Goal: Task Accomplishment & Management: Manage account settings

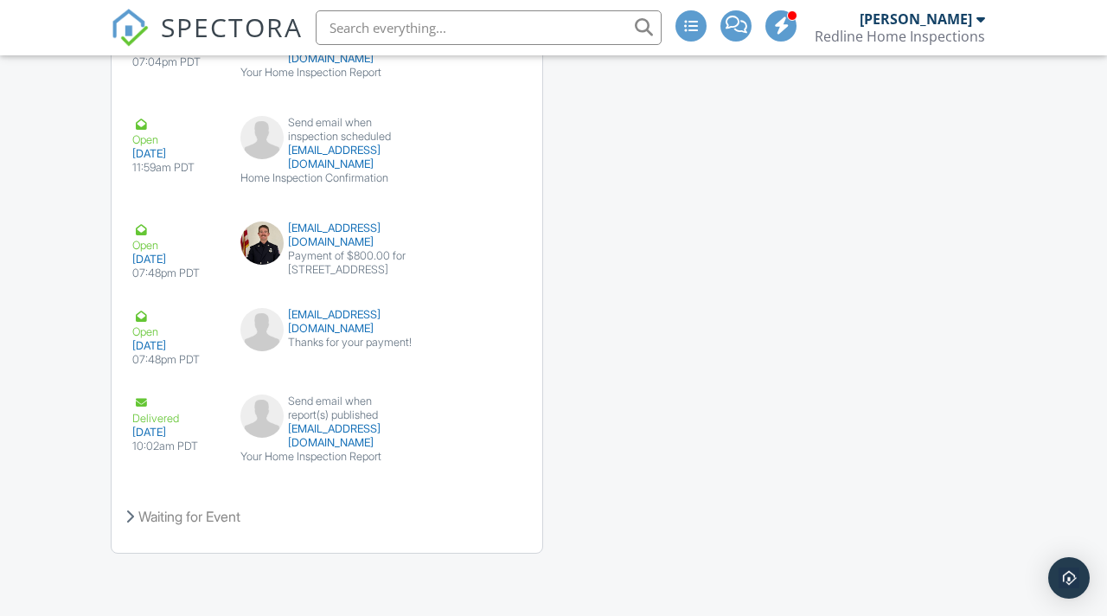
scroll to position [2549, 0]
click at [461, 410] on button "View Email" at bounding box center [469, 415] width 84 height 38
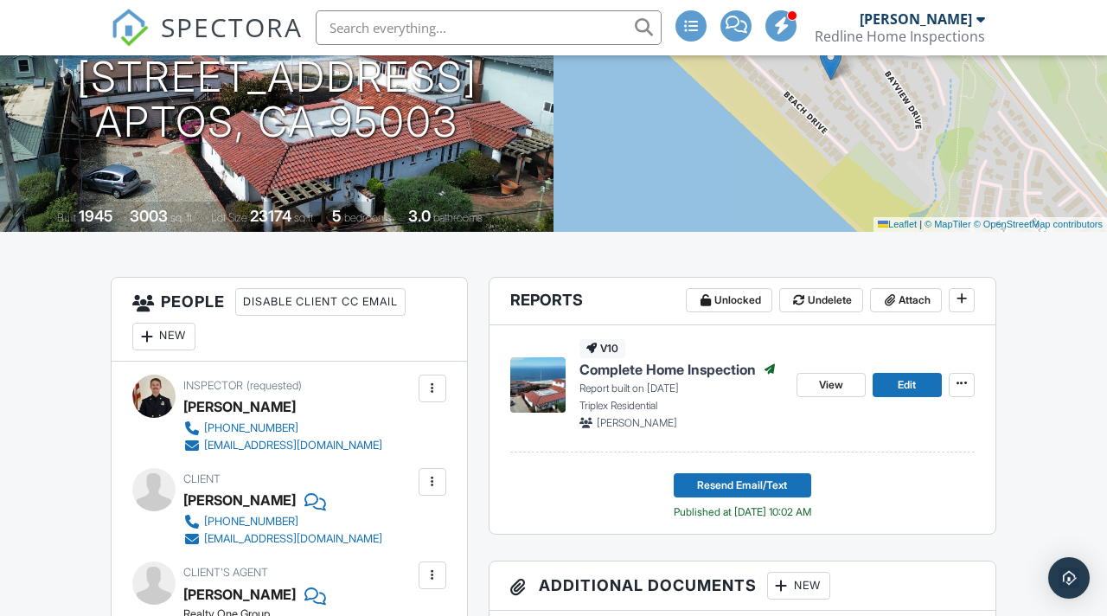
scroll to position [0, 0]
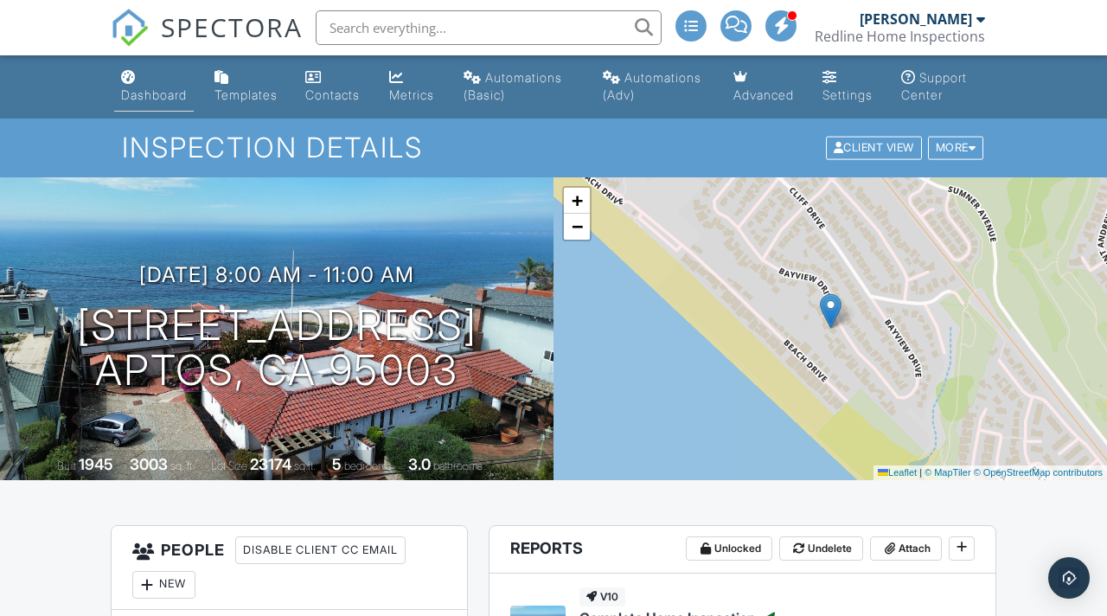
click at [166, 95] on div "Dashboard" at bounding box center [154, 94] width 66 height 15
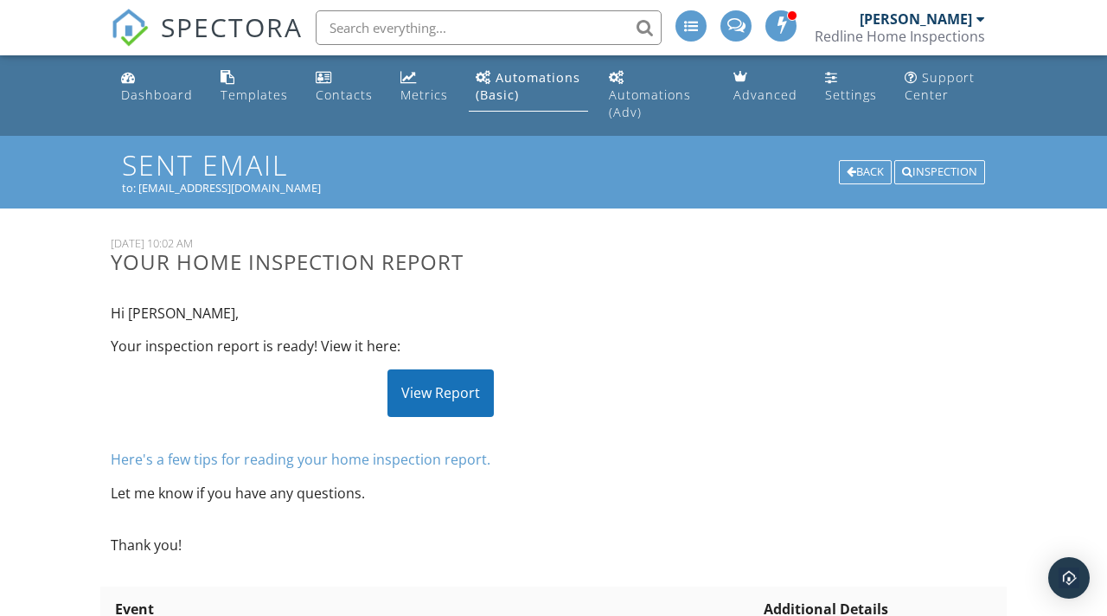
click at [437, 393] on div "View Report" at bounding box center [441, 392] width 106 height 47
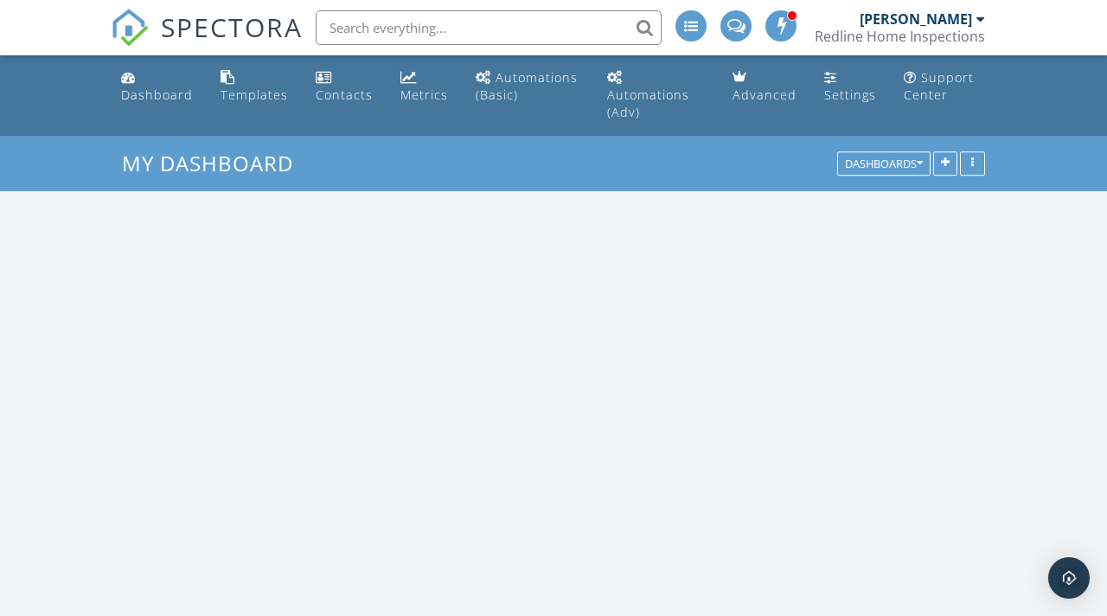
scroll to position [2008, 1108]
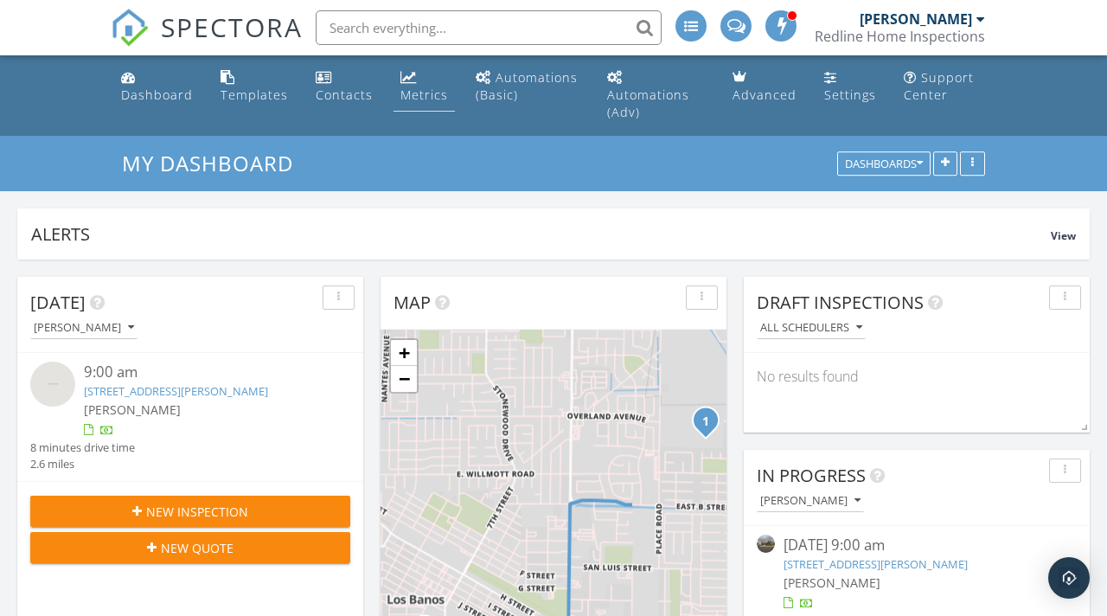
click at [404, 96] on div "Metrics" at bounding box center [425, 95] width 48 height 16
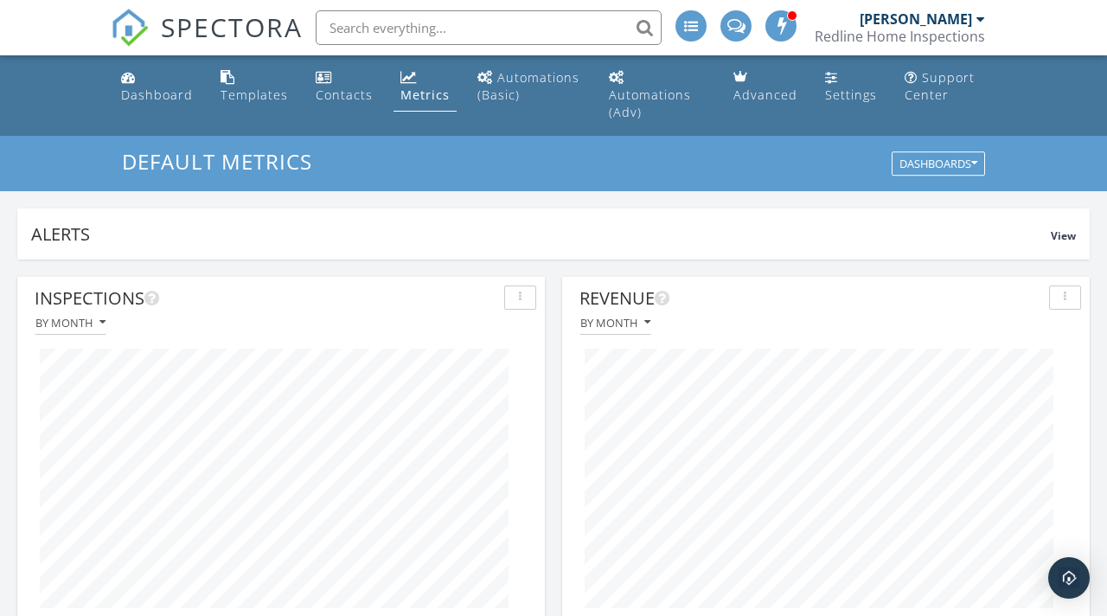
scroll to position [131, 0]
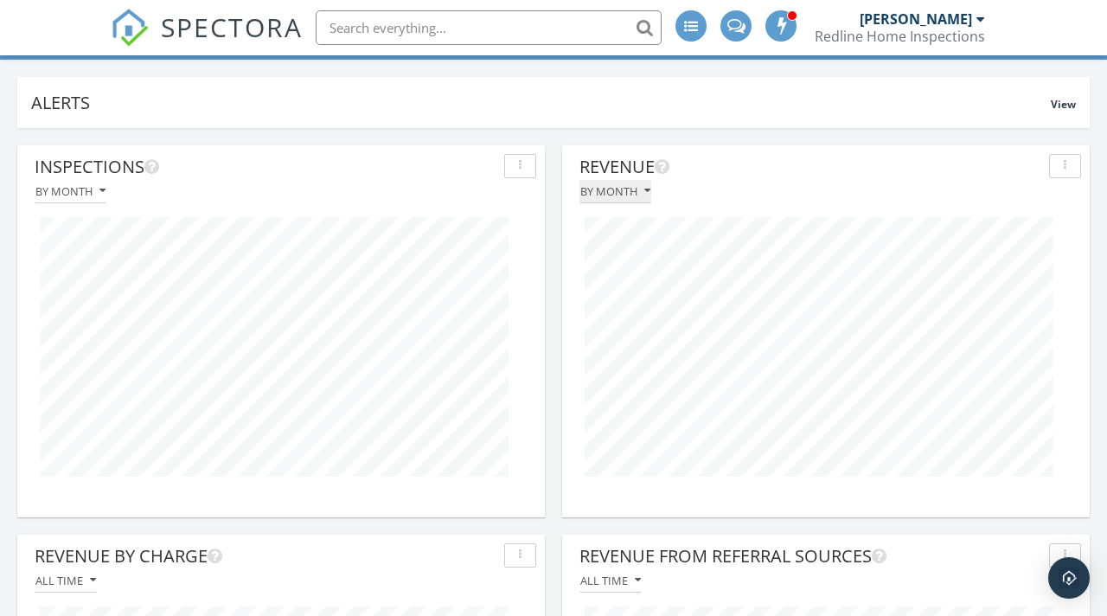
click at [645, 189] on icon "button" at bounding box center [648, 191] width 6 height 12
click at [700, 160] on div "Revenue" at bounding box center [811, 167] width 463 height 26
click at [641, 189] on div "By month" at bounding box center [615, 191] width 70 height 12
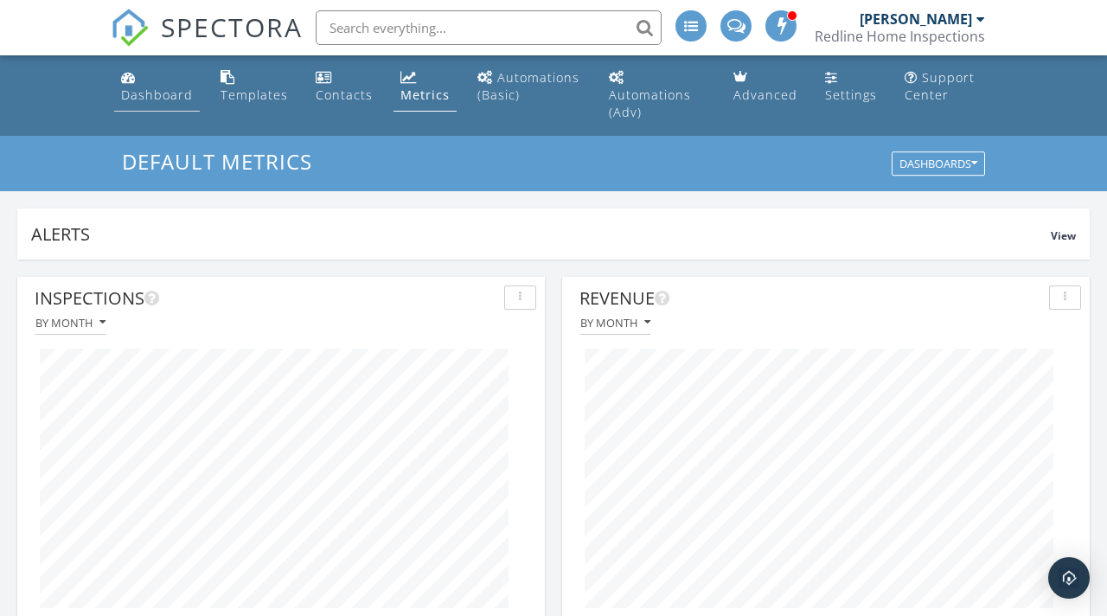
click at [151, 74] on link "Dashboard" at bounding box center [157, 86] width 86 height 49
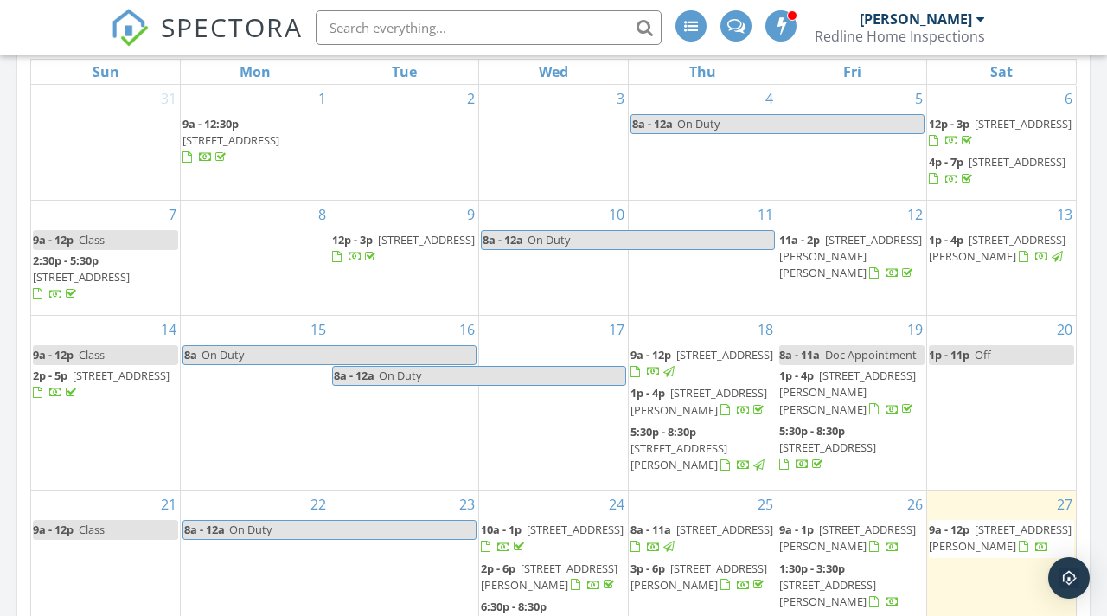
scroll to position [19, 0]
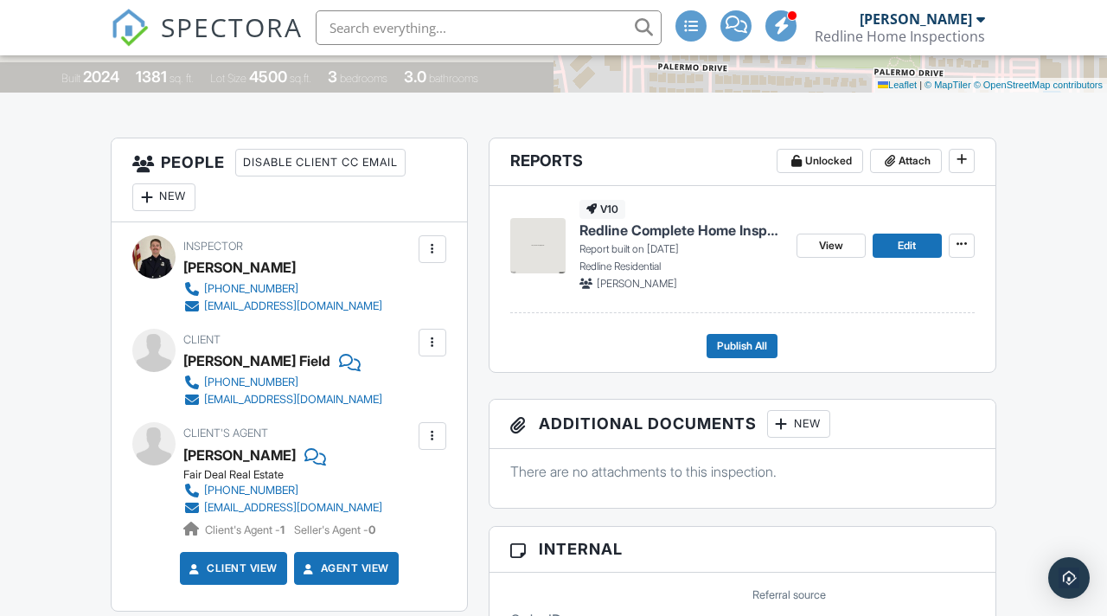
scroll to position [403, 0]
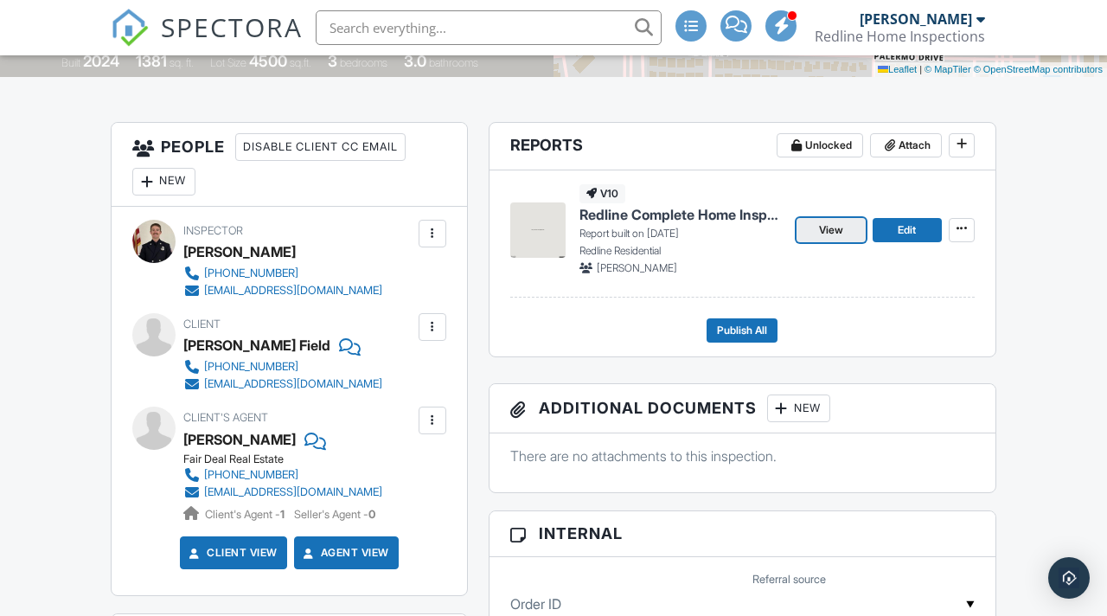
click at [845, 242] on link "View" at bounding box center [831, 230] width 69 height 24
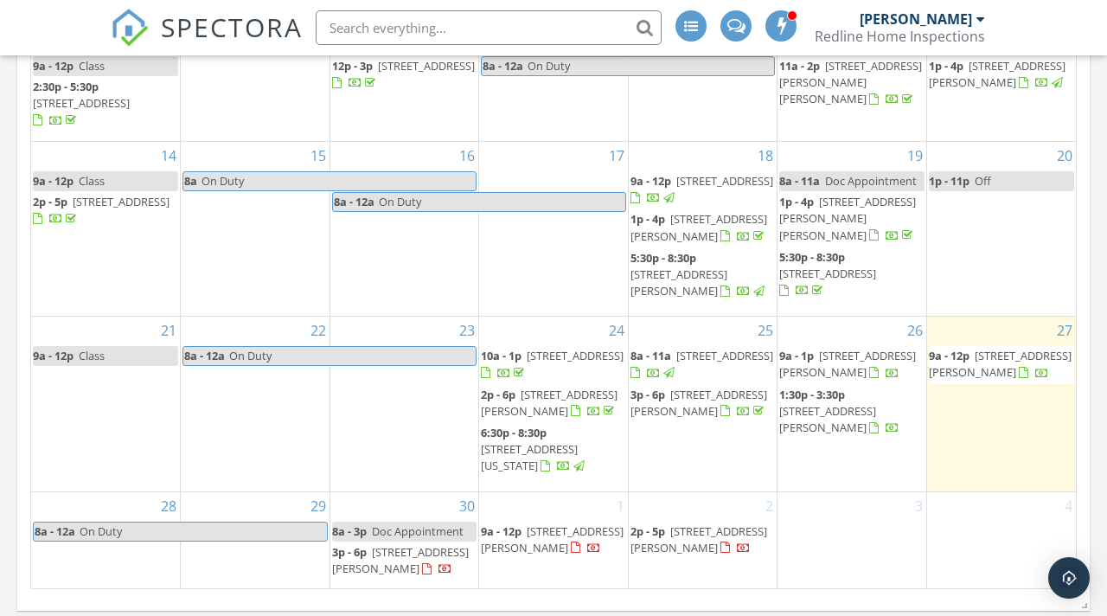
scroll to position [1078, 0]
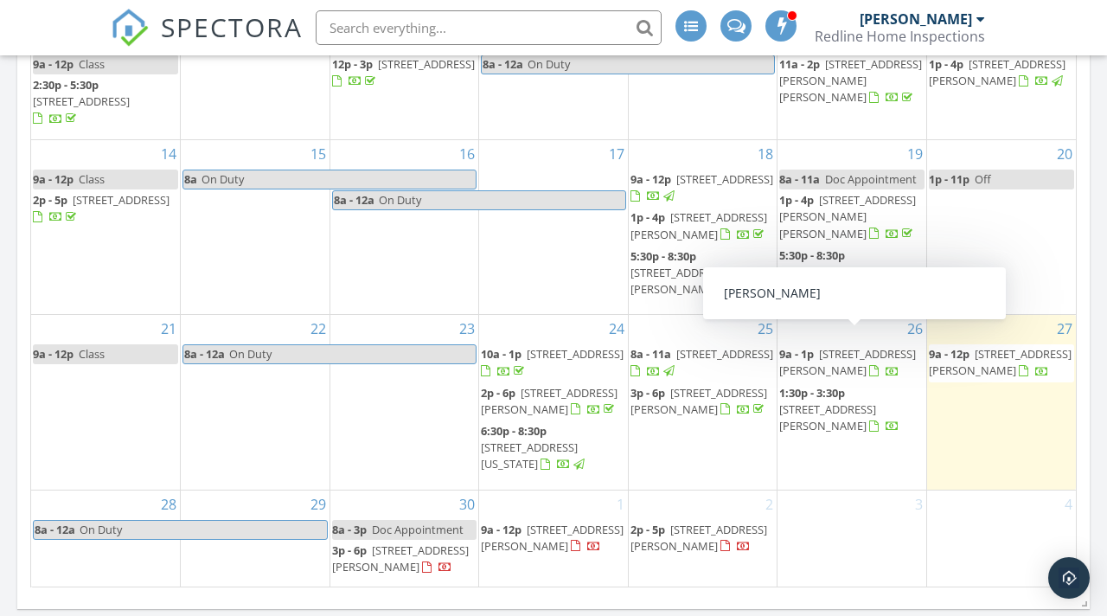
click at [853, 346] on span "[STREET_ADDRESS][PERSON_NAME]" at bounding box center [847, 362] width 137 height 32
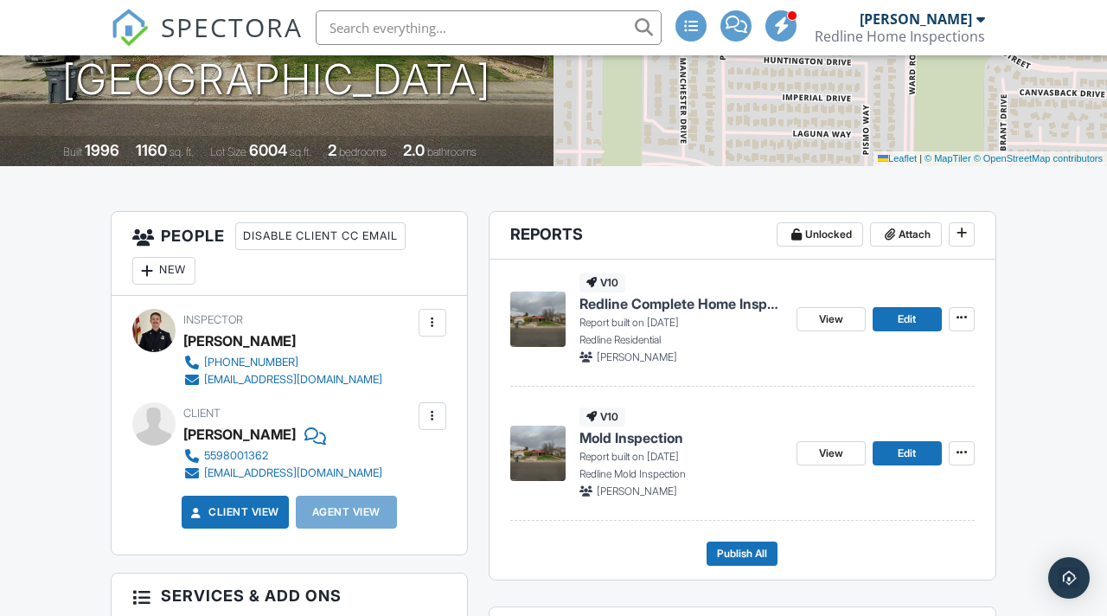
scroll to position [321, 0]
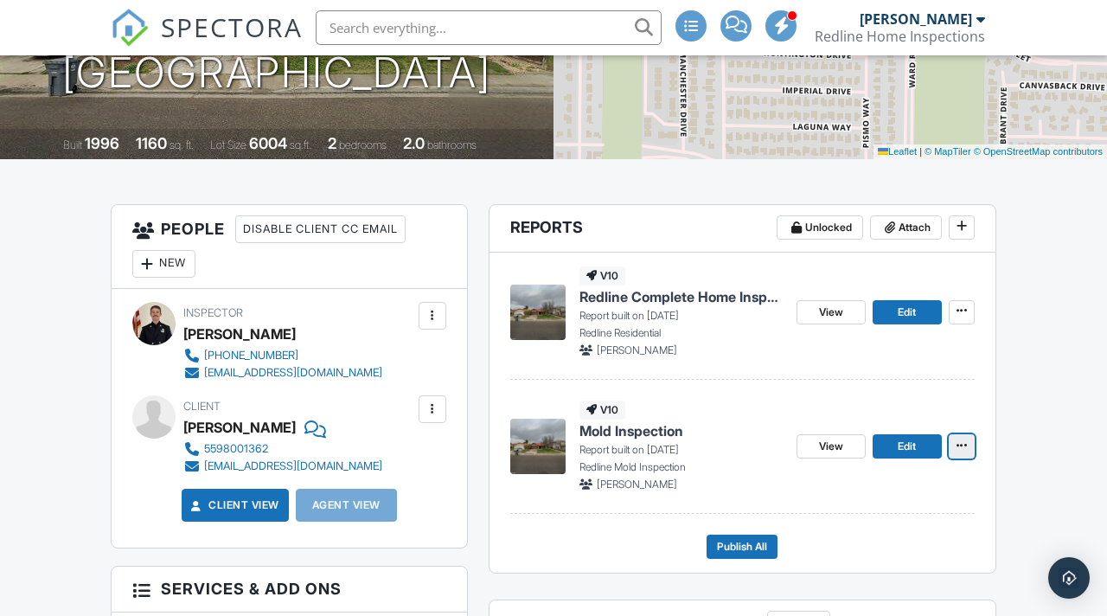
click at [957, 452] on icon at bounding box center [962, 445] width 10 height 12
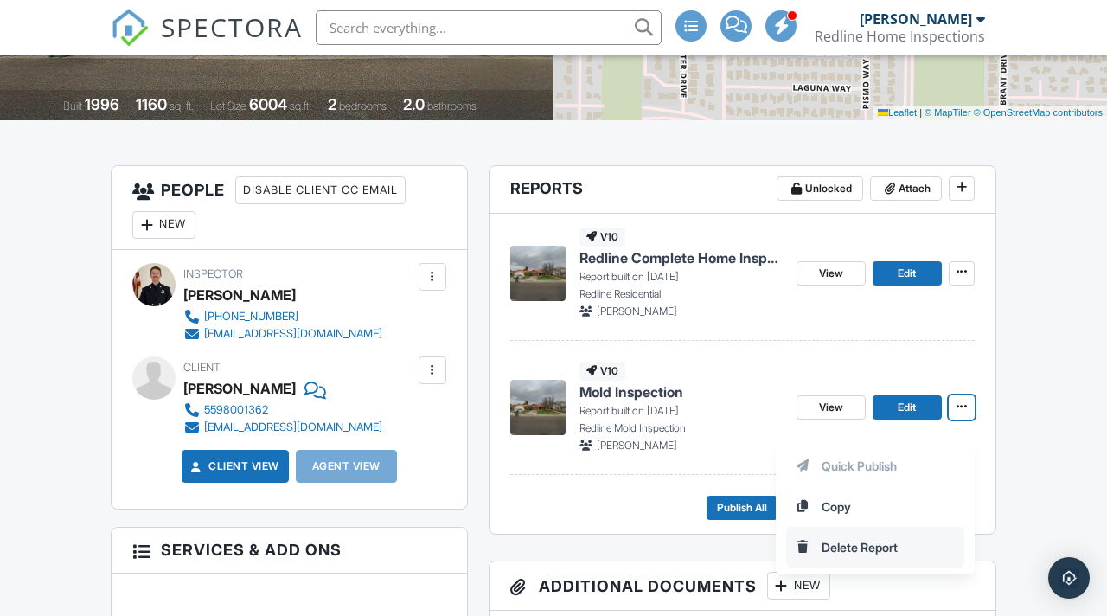
scroll to position [366, 0]
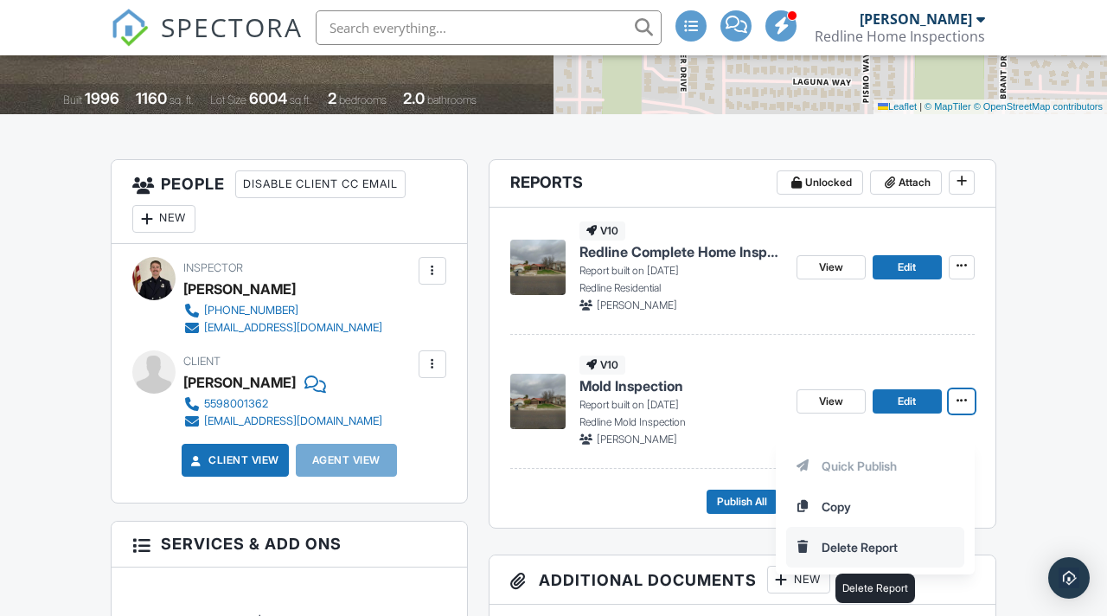
click at [847, 552] on input "Delete Report" at bounding box center [875, 547] width 176 height 39
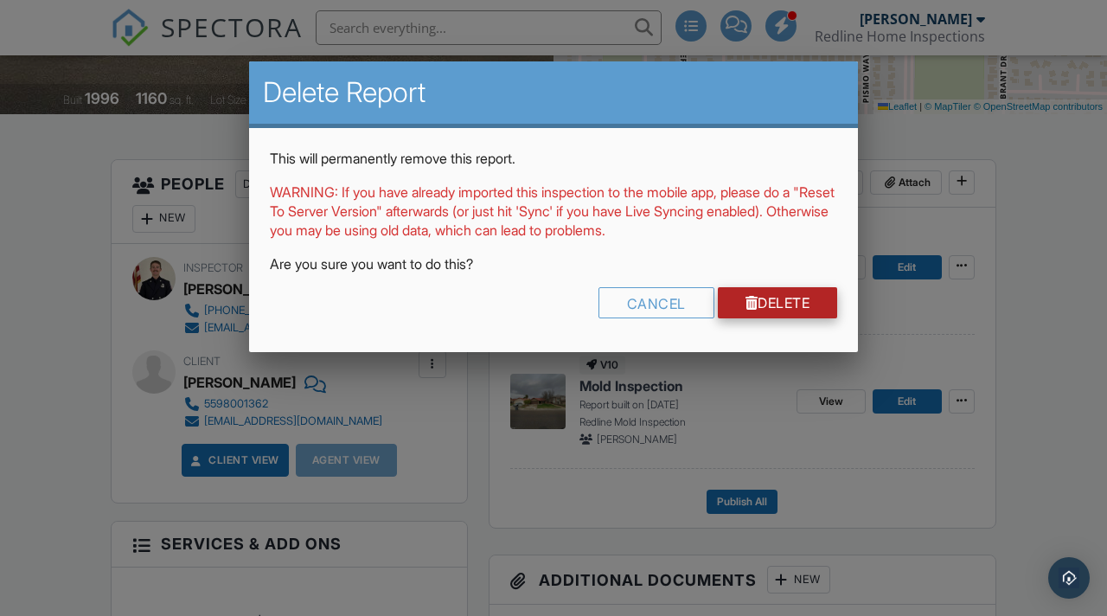
click at [754, 313] on link "Delete" at bounding box center [778, 302] width 120 height 31
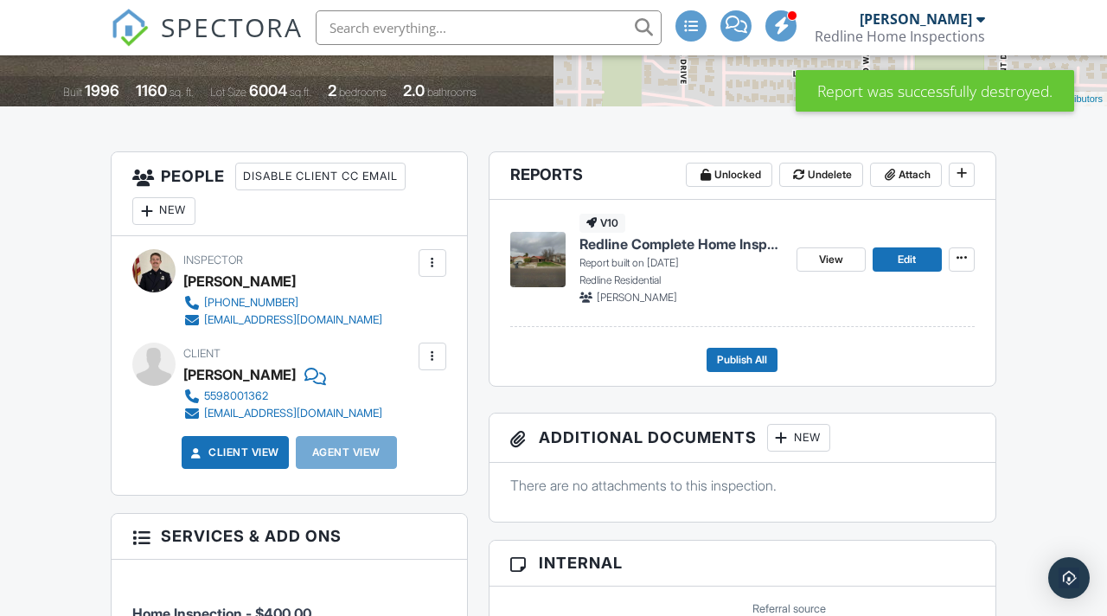
scroll to position [376, 0]
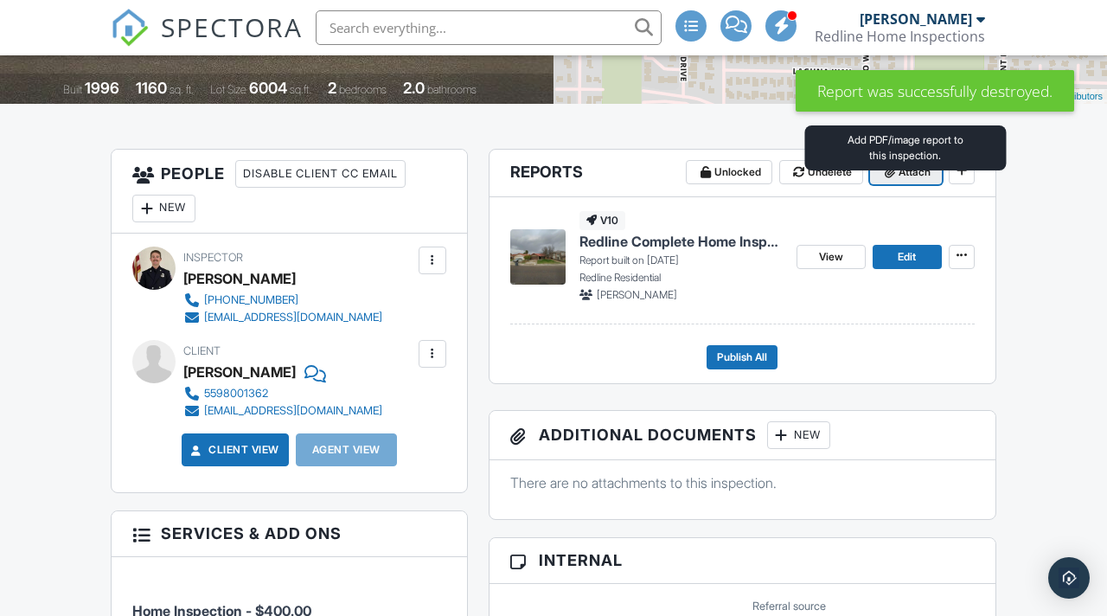
click at [893, 178] on icon at bounding box center [890, 172] width 10 height 12
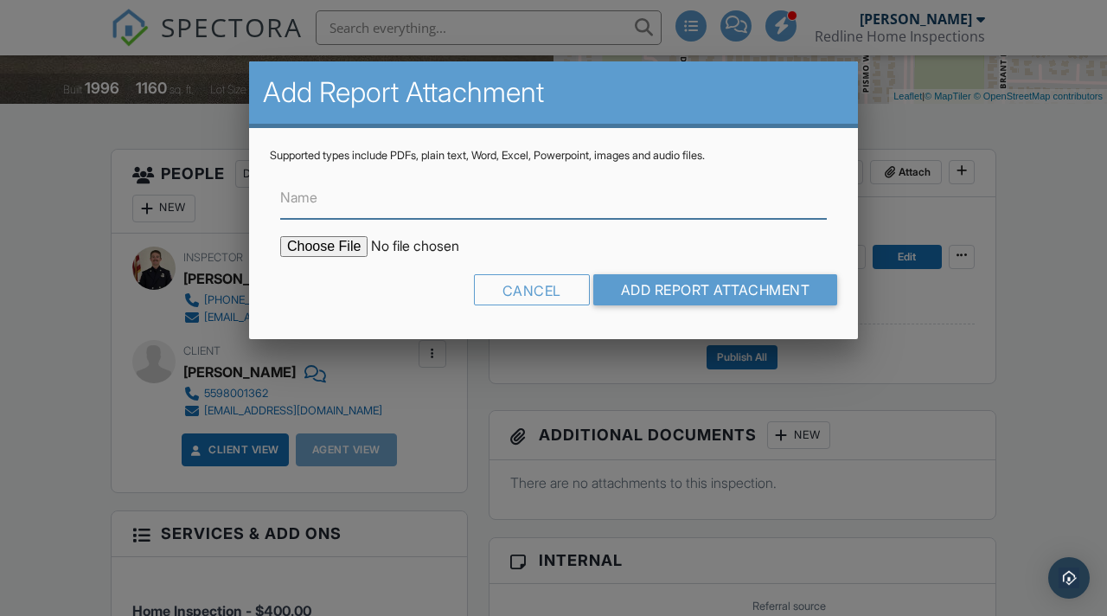
click at [685, 189] on input "Name" at bounding box center [553, 197] width 547 height 42
type input "WDI(Pest) Inspection Report"
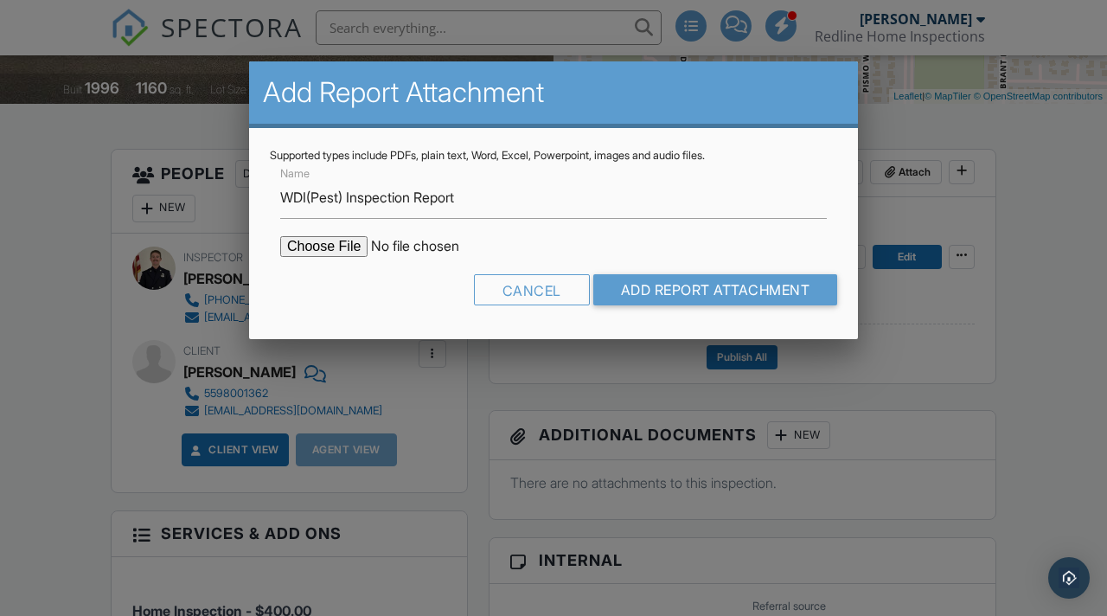
click at [345, 247] on input "file" at bounding box center [427, 246] width 294 height 21
type input "C:\fakepath\majestypest-document-78.pdf"
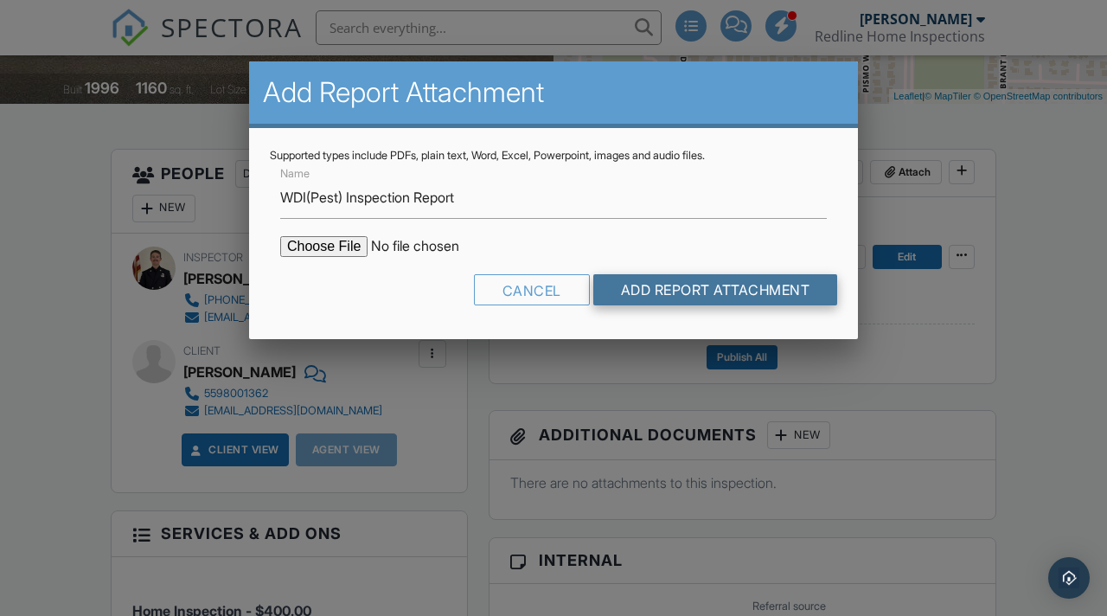
click at [711, 297] on input "Add Report Attachment" at bounding box center [715, 289] width 245 height 31
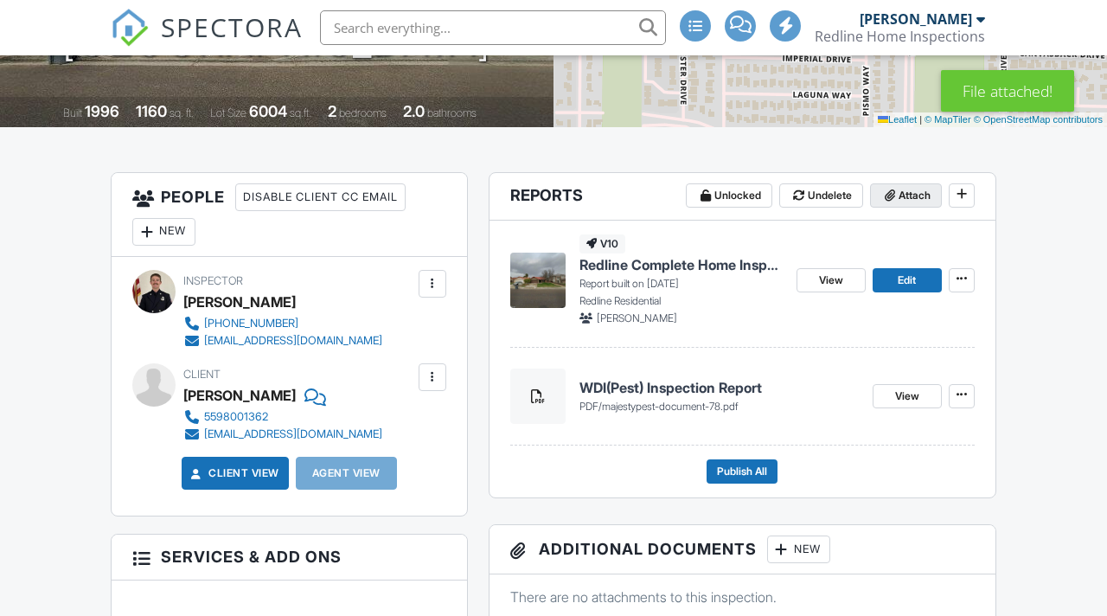
scroll to position [353, 0]
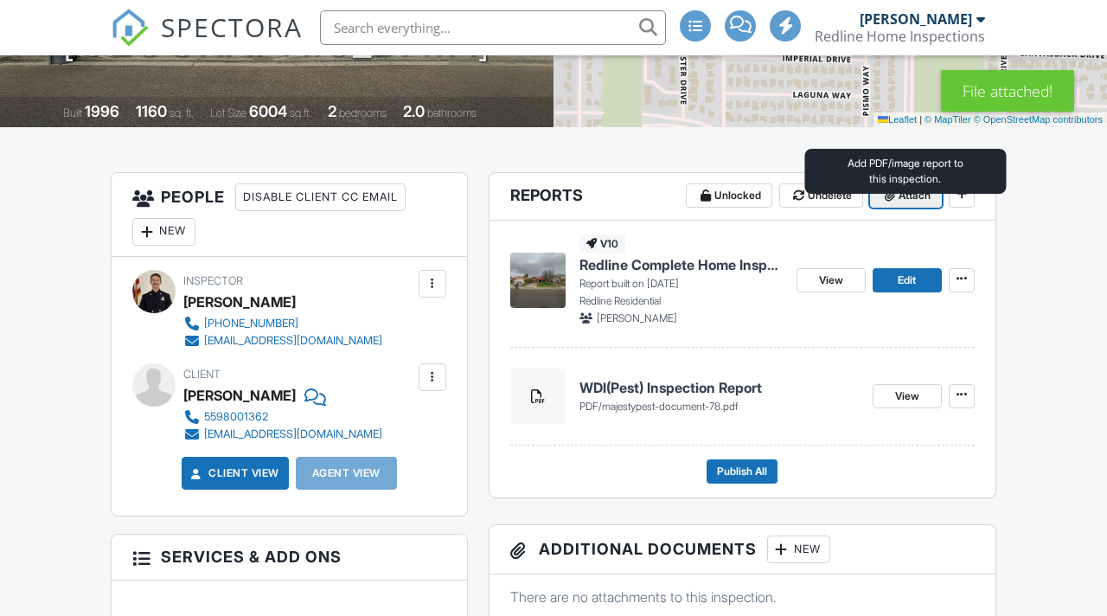
click at [906, 204] on span "Attach" at bounding box center [915, 195] width 32 height 17
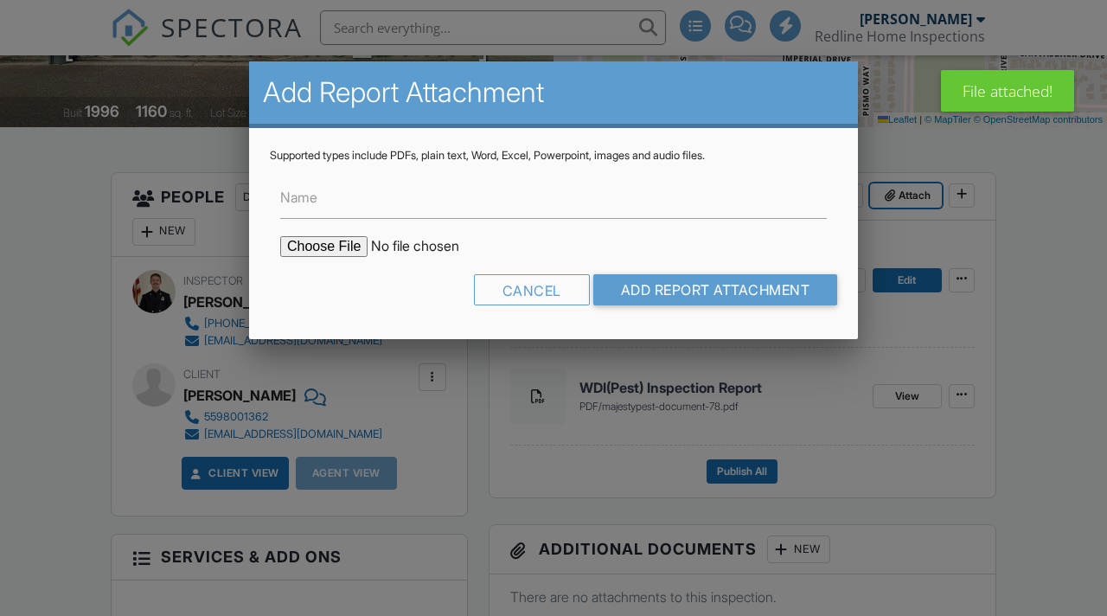
scroll to position [0, 0]
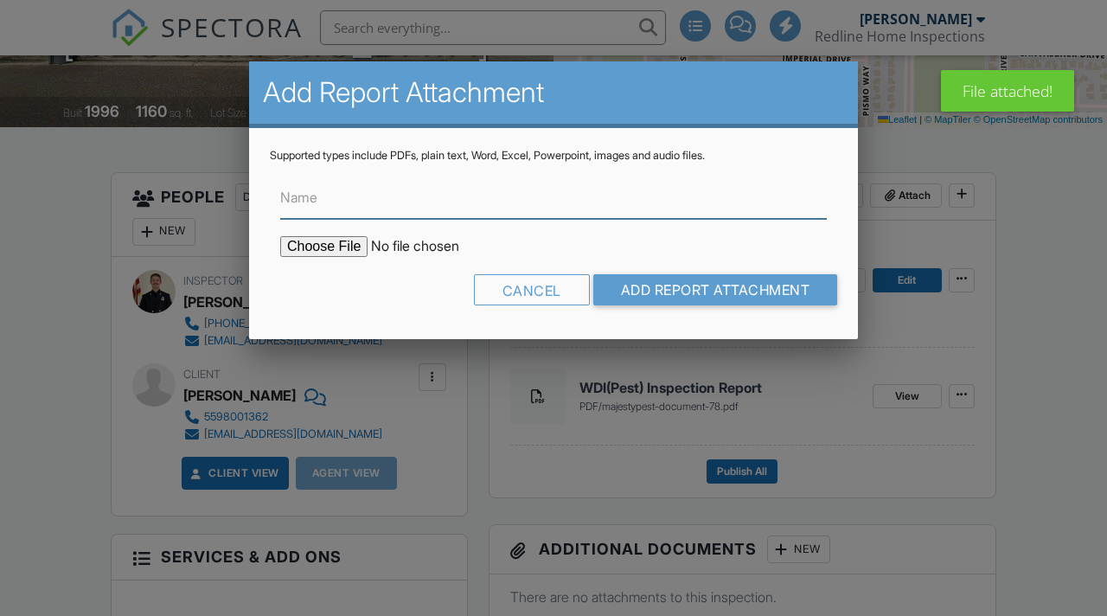
click at [580, 204] on input "Name" at bounding box center [553, 197] width 547 height 42
type input "WDO([GEOGRAPHIC_DATA]) Estimate"
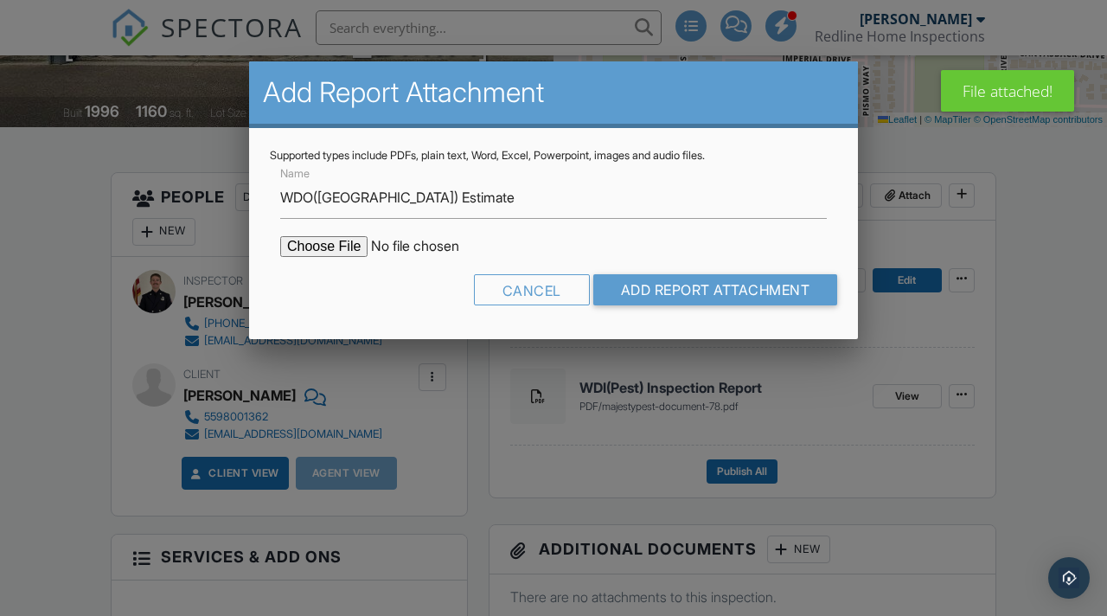
click at [335, 254] on input "file" at bounding box center [427, 246] width 294 height 21
type input "C:\fakepath\majestypest-document-79.pdf"
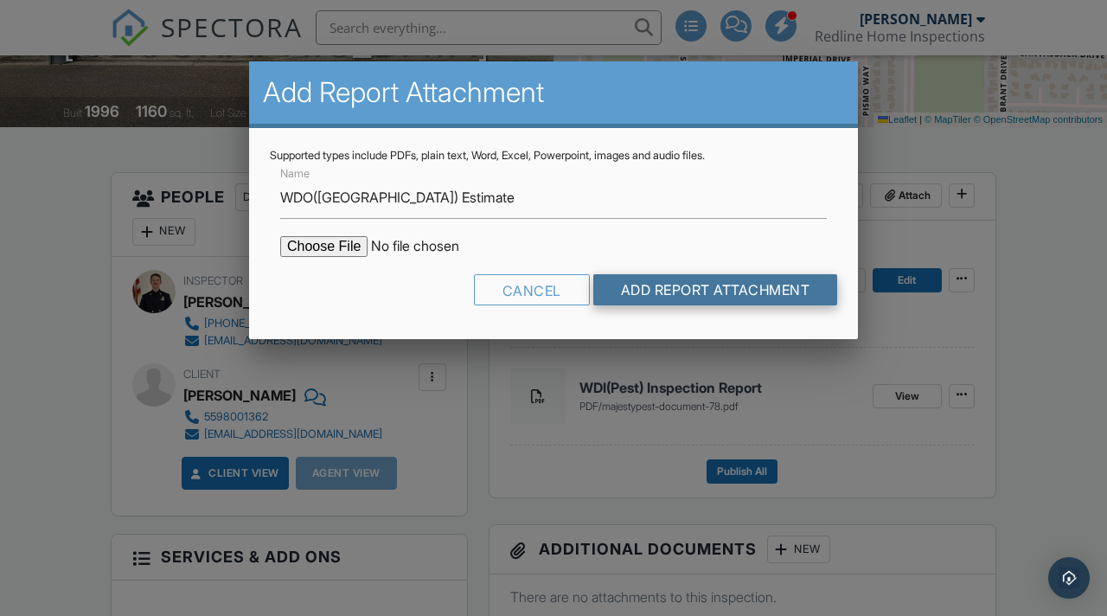
click at [756, 297] on input "Add Report Attachment" at bounding box center [715, 289] width 245 height 31
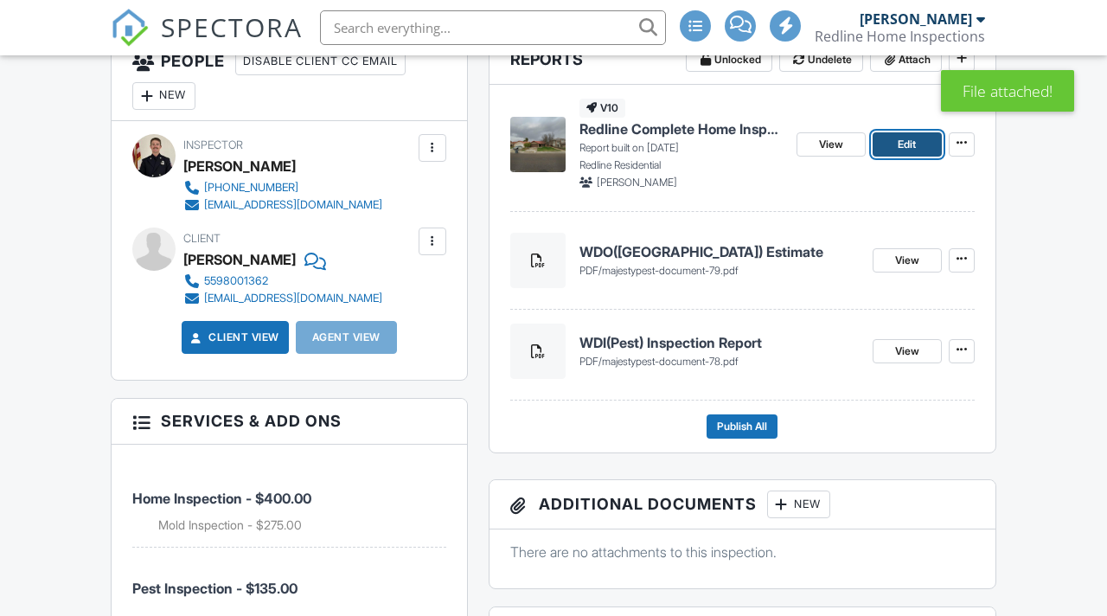
click at [901, 153] on span "Edit" at bounding box center [907, 144] width 18 height 17
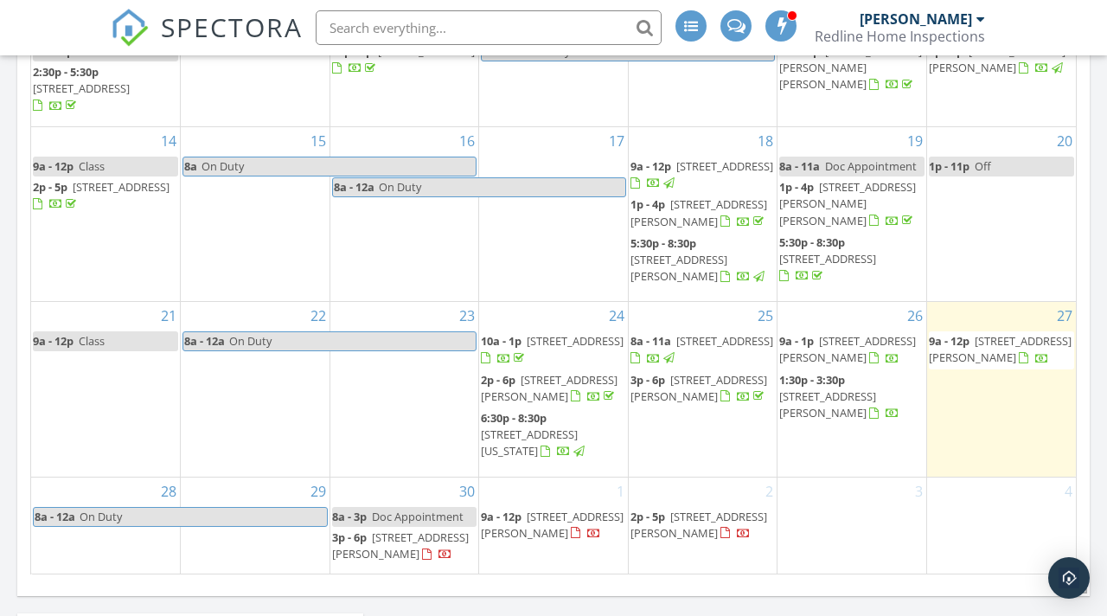
scroll to position [1092, 0]
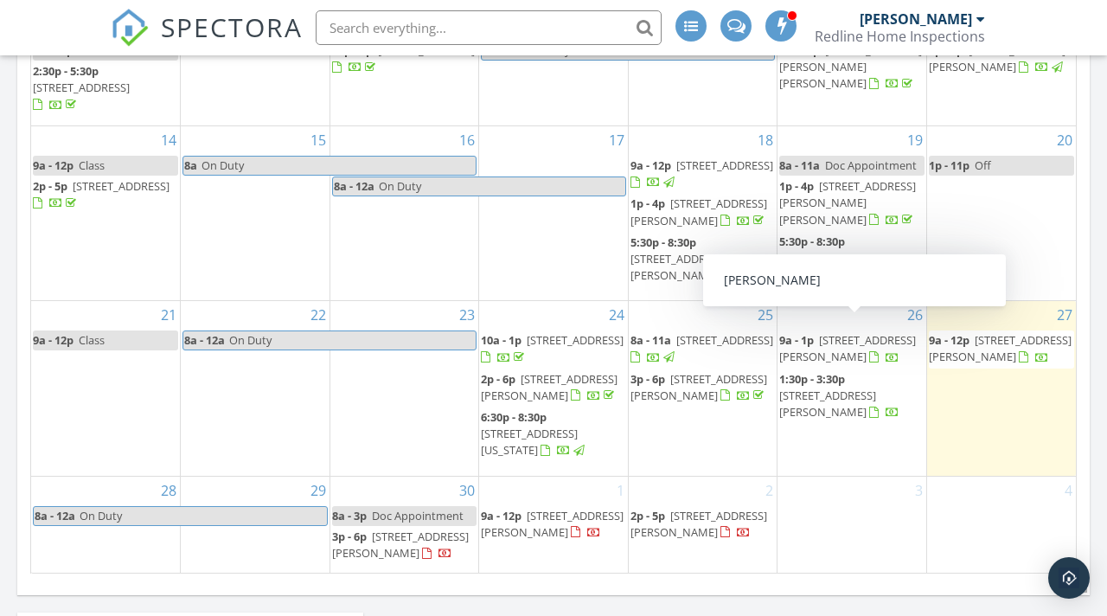
click at [849, 332] on span "2230 San Luis St, Los Banos 93635" at bounding box center [847, 348] width 137 height 32
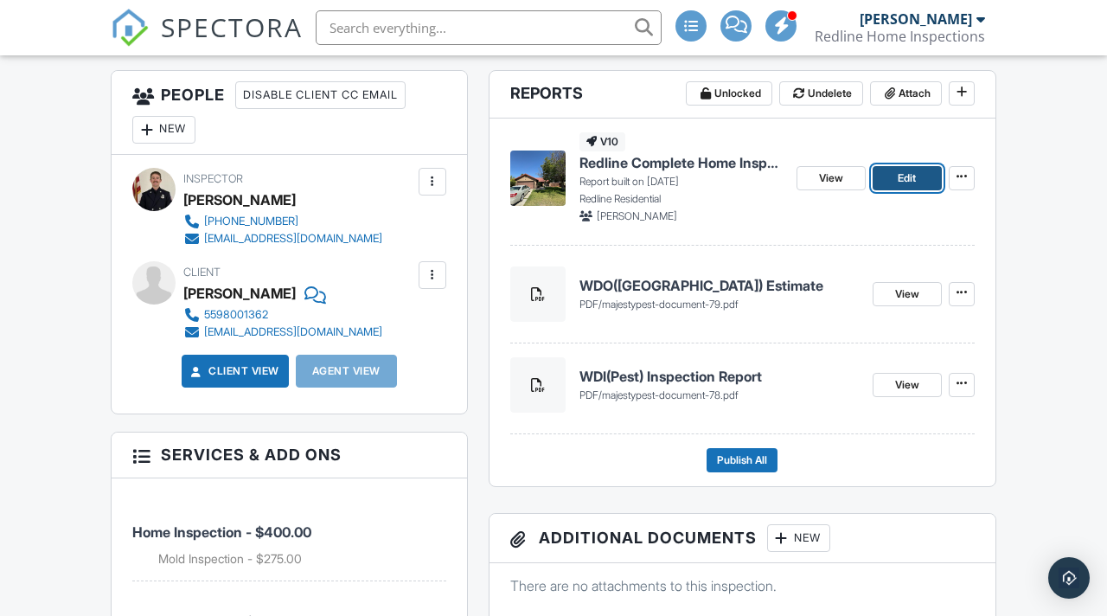
click at [890, 190] on link "Edit" at bounding box center [907, 178] width 69 height 24
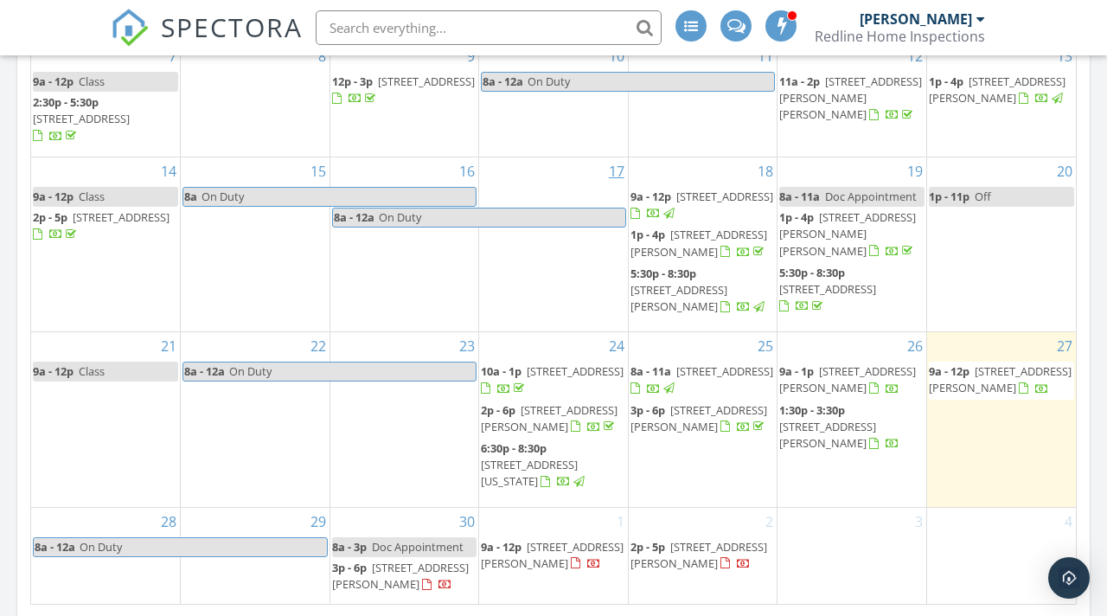
scroll to position [1062, 0]
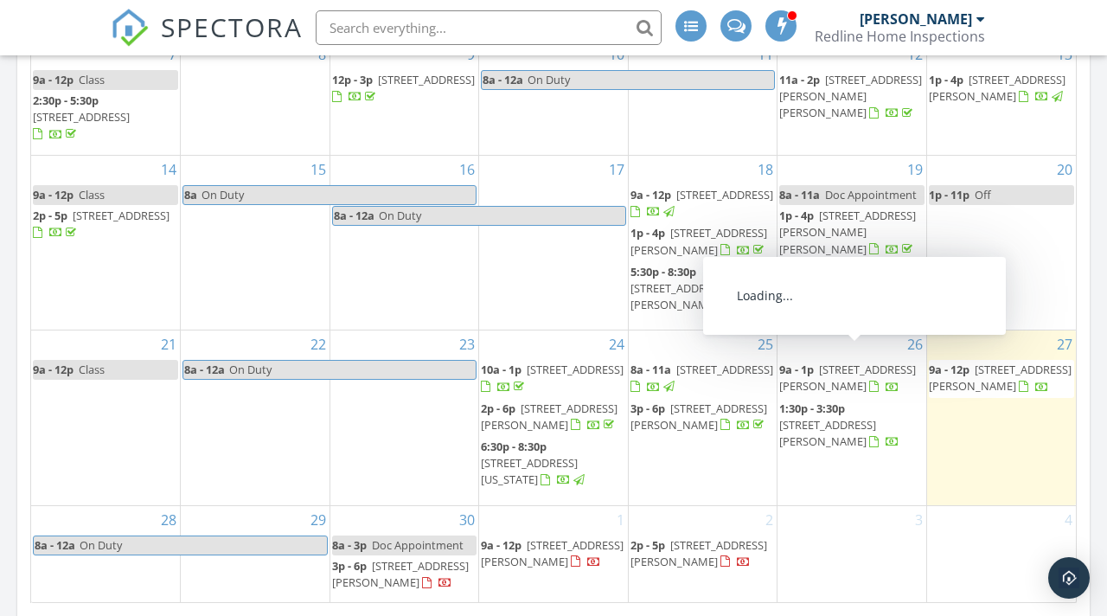
click at [859, 363] on span "2230 San Luis St, Los Banos 93635" at bounding box center [847, 378] width 137 height 32
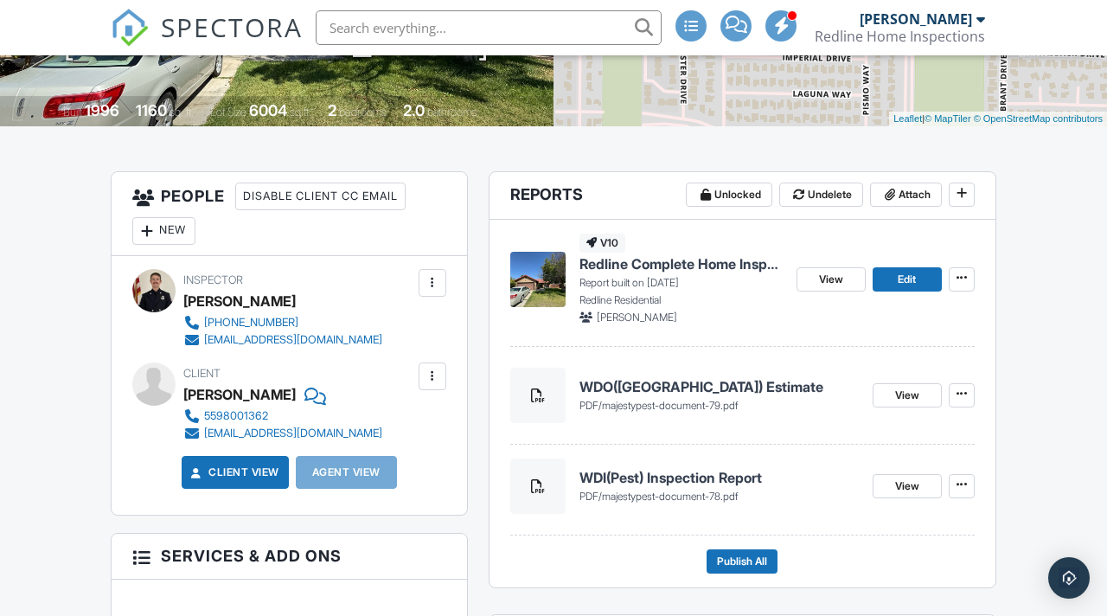
scroll to position [352, 0]
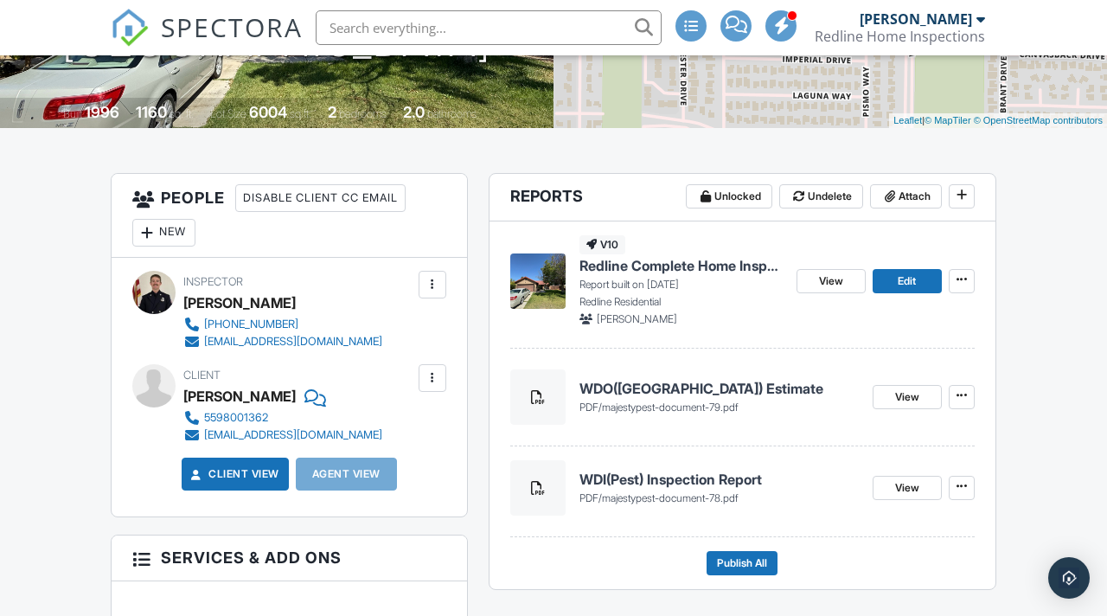
click at [167, 241] on div "New" at bounding box center [163, 233] width 63 height 28
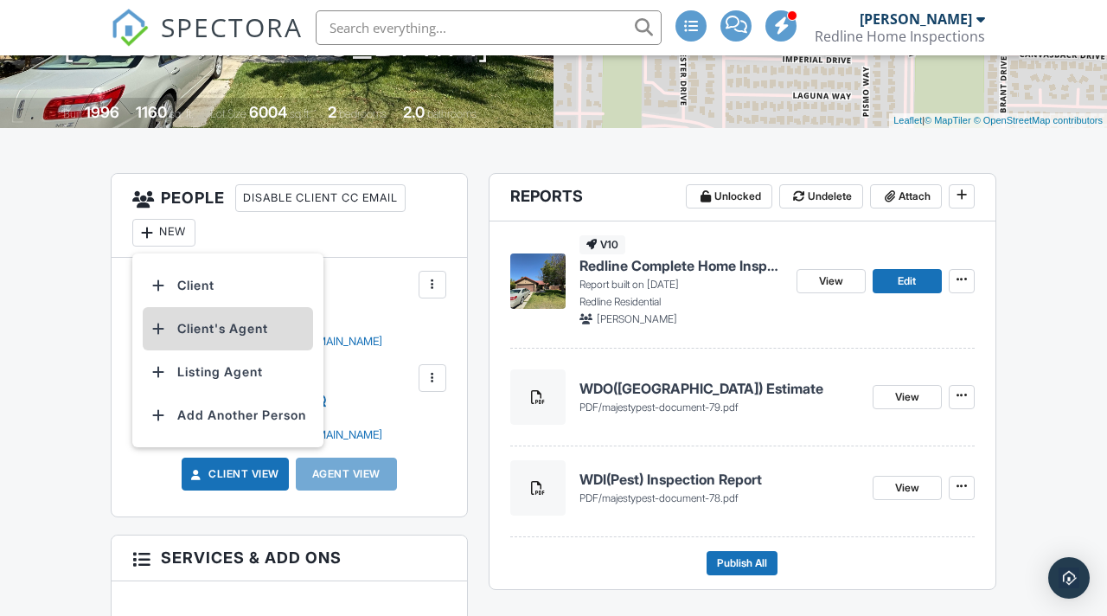
click at [202, 350] on li "Client's Agent" at bounding box center [228, 328] width 170 height 43
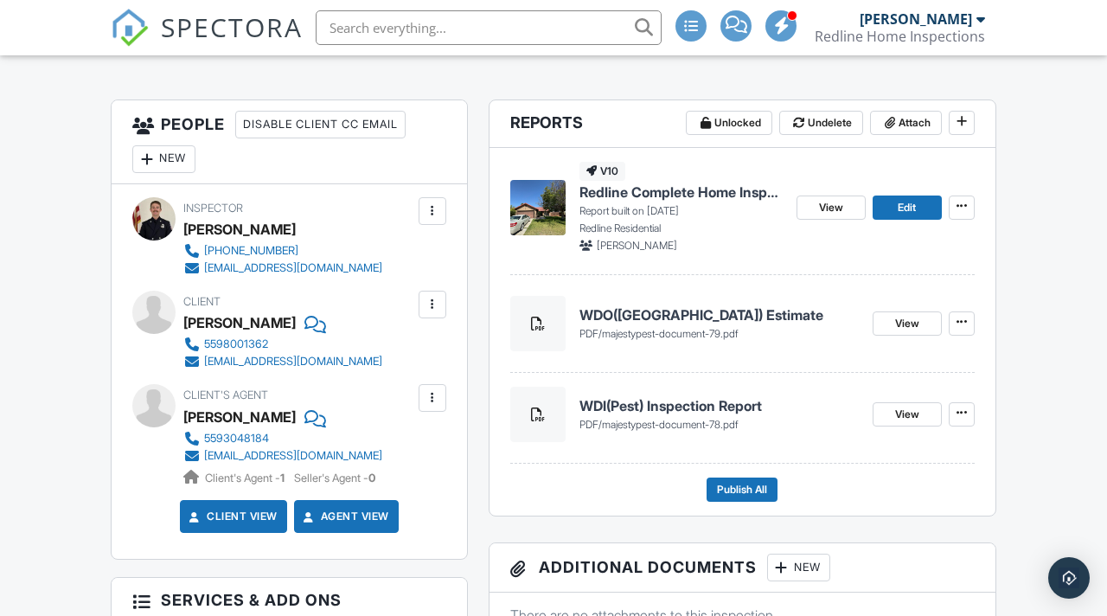
scroll to position [480, 0]
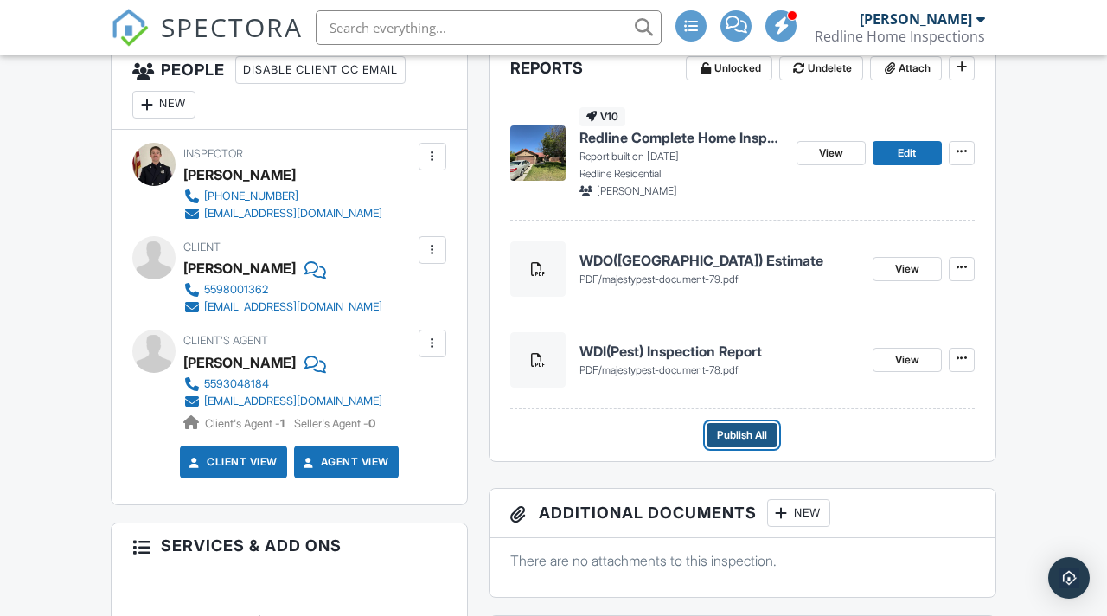
click at [730, 444] on span "Publish All" at bounding box center [742, 435] width 50 height 17
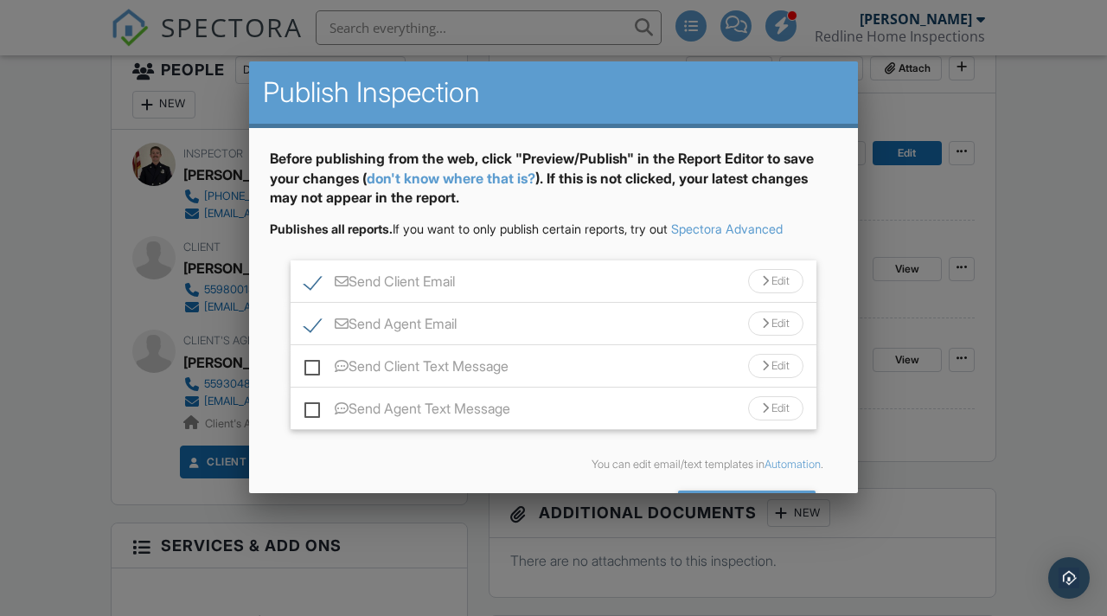
scroll to position [61, 0]
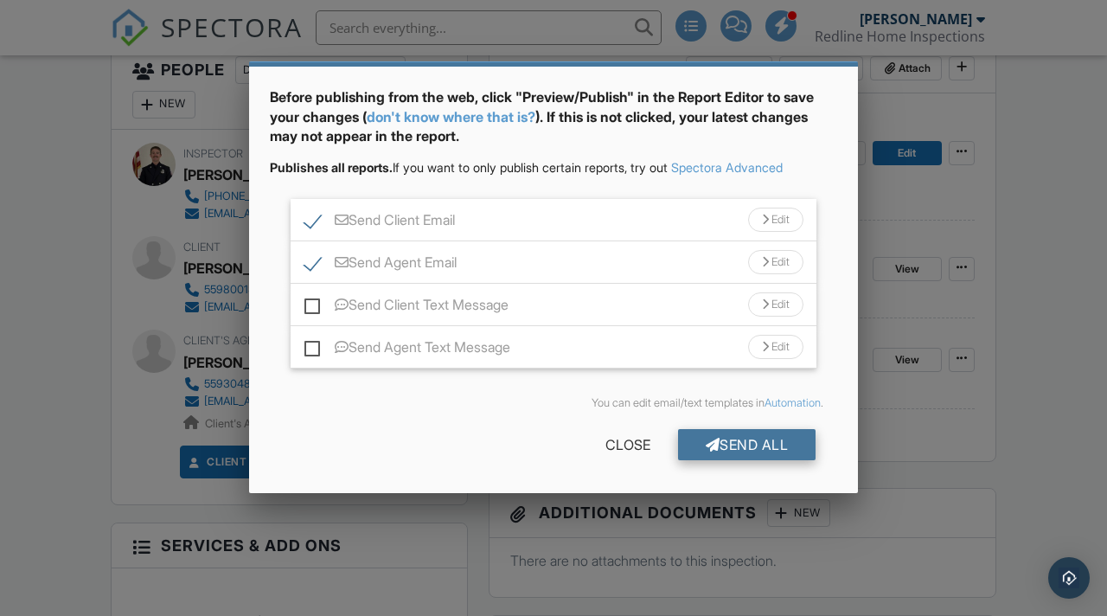
click at [716, 439] on div "Send All" at bounding box center [747, 444] width 138 height 31
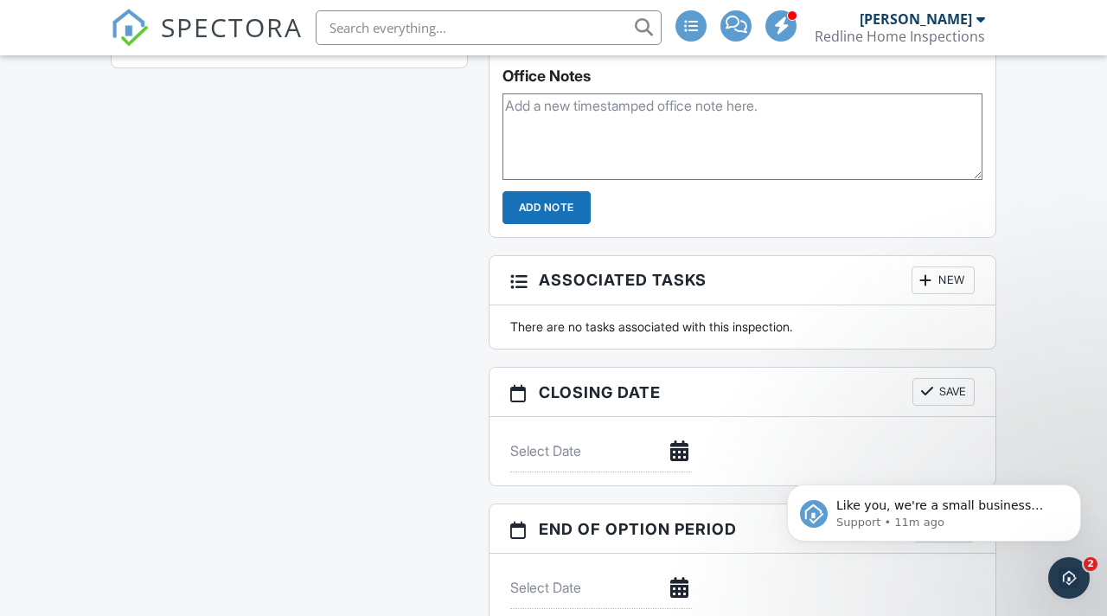
scroll to position [1267, 0]
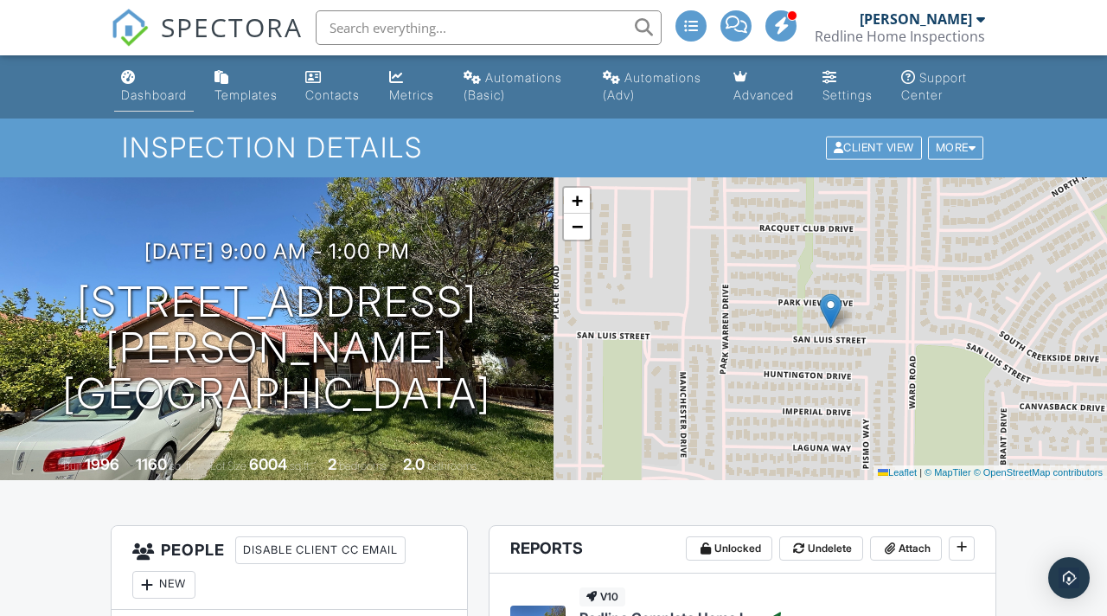
click at [131, 90] on div "Dashboard" at bounding box center [154, 94] width 66 height 15
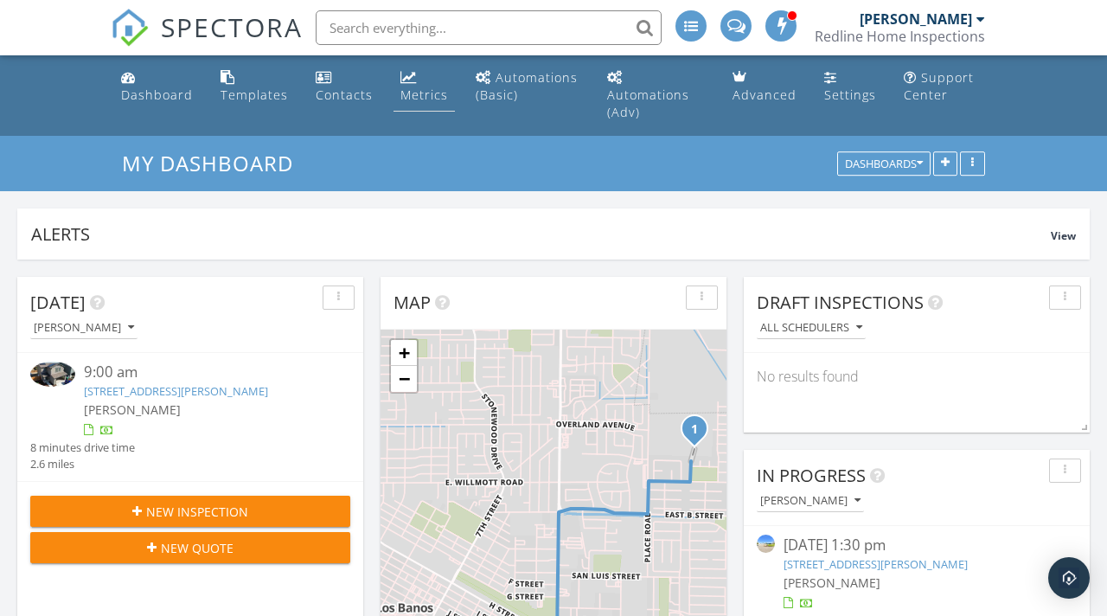
click at [402, 77] on div "Metrics" at bounding box center [409, 77] width 16 height 14
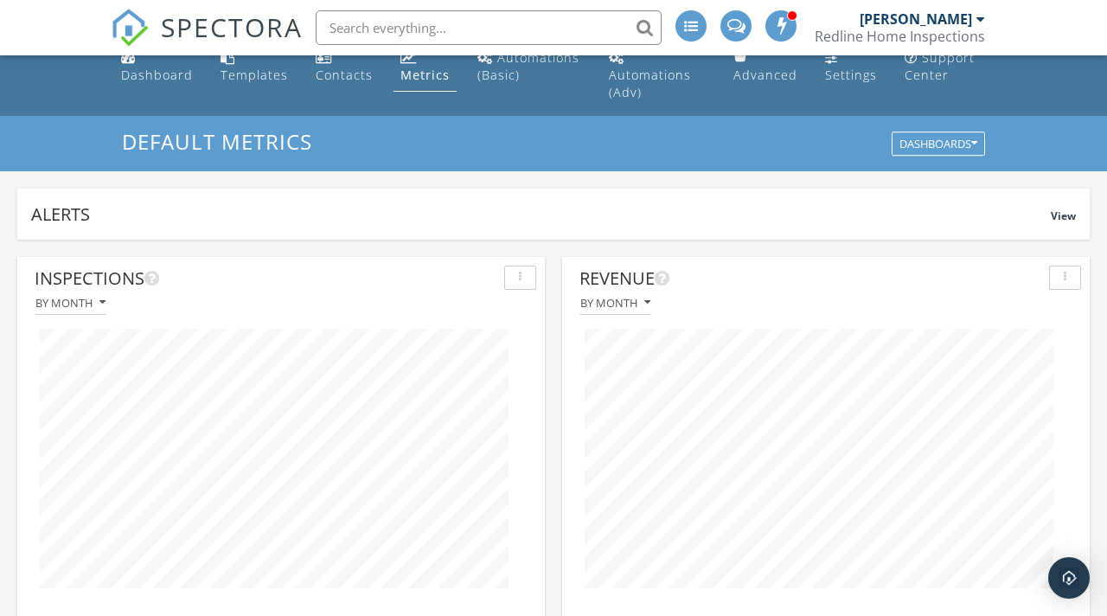
scroll to position [3, 0]
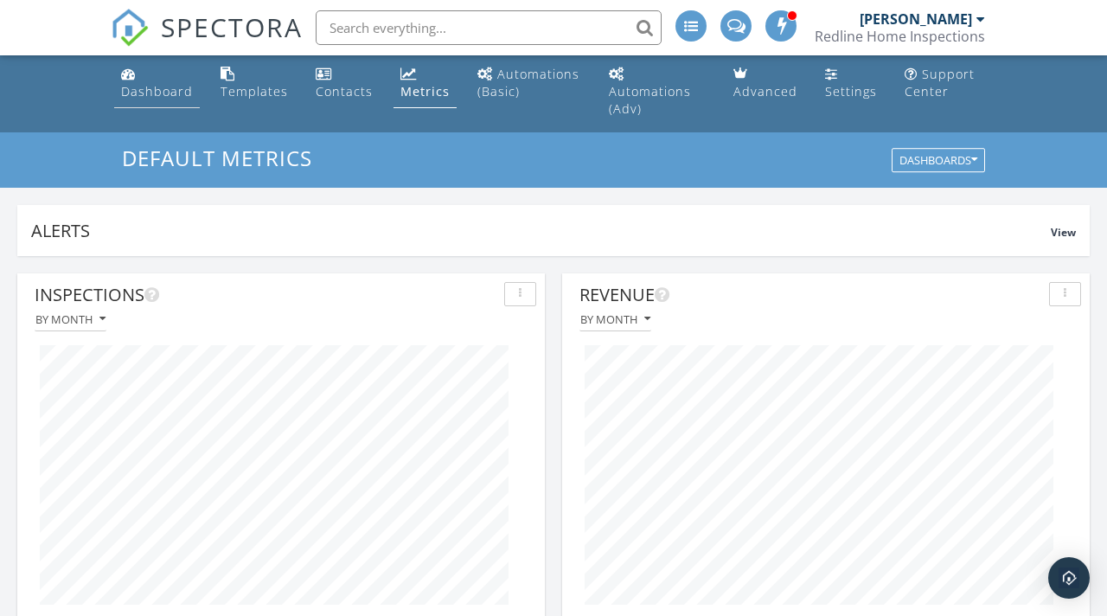
click at [183, 69] on link "Dashboard" at bounding box center [157, 83] width 86 height 49
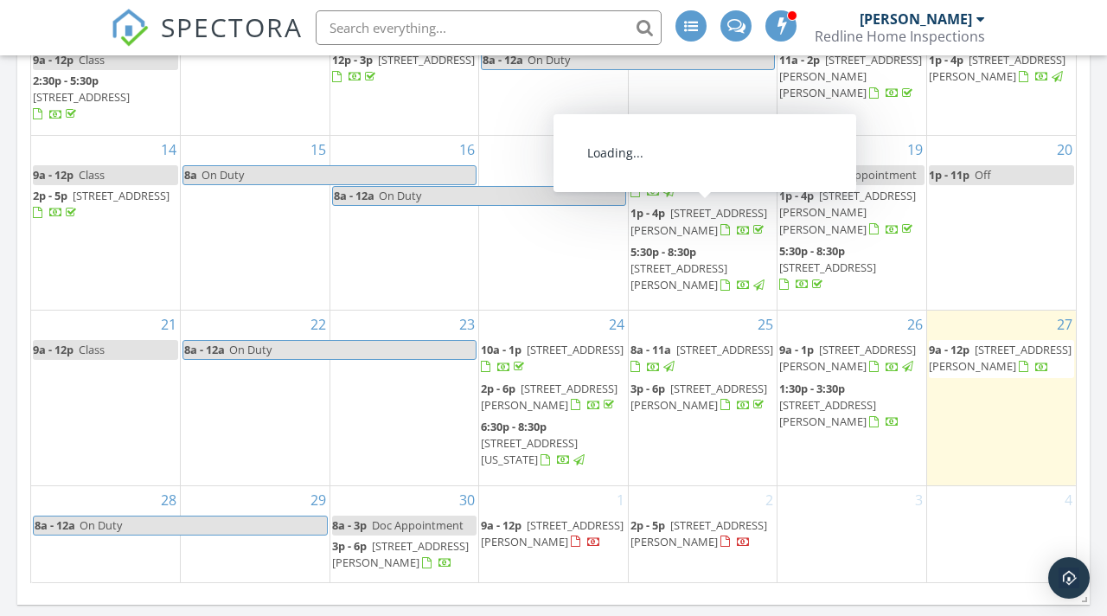
scroll to position [1134, 0]
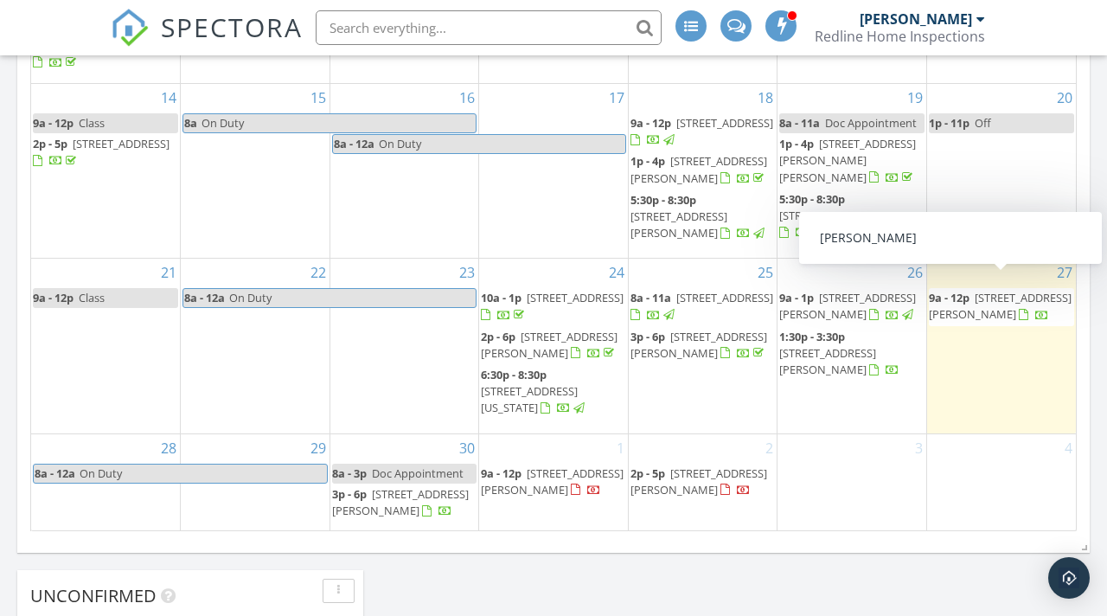
click at [988, 290] on span "2120 Coulter Ln, Los Banos 93635" at bounding box center [1000, 306] width 143 height 32
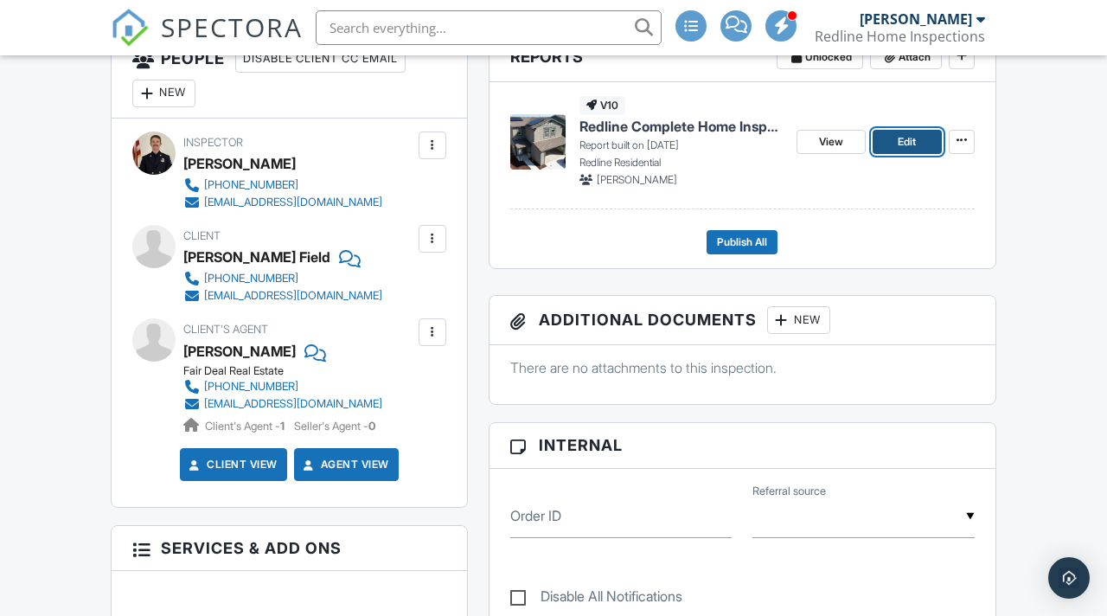
click at [901, 151] on span "Edit" at bounding box center [907, 141] width 18 height 17
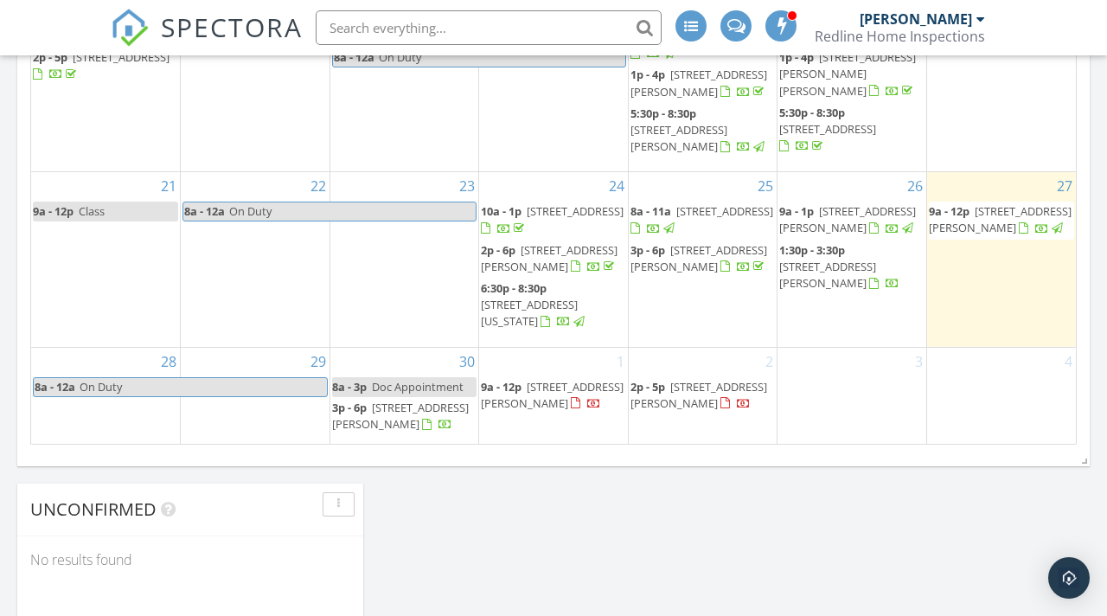
scroll to position [1225, 0]
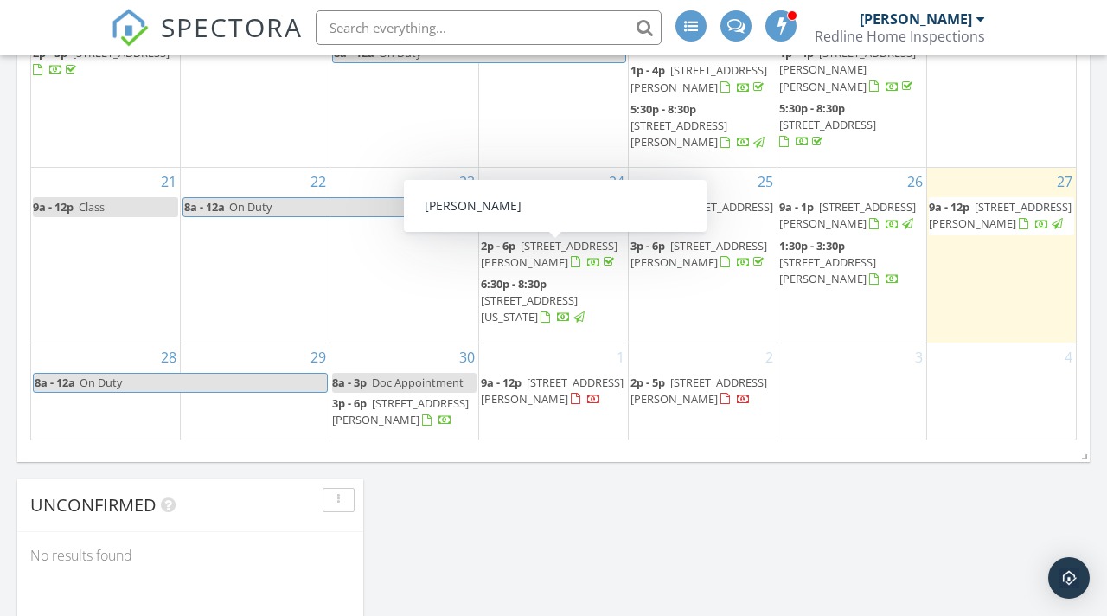
click at [539, 263] on span "[STREET_ADDRESS][PERSON_NAME]" at bounding box center [549, 254] width 137 height 32
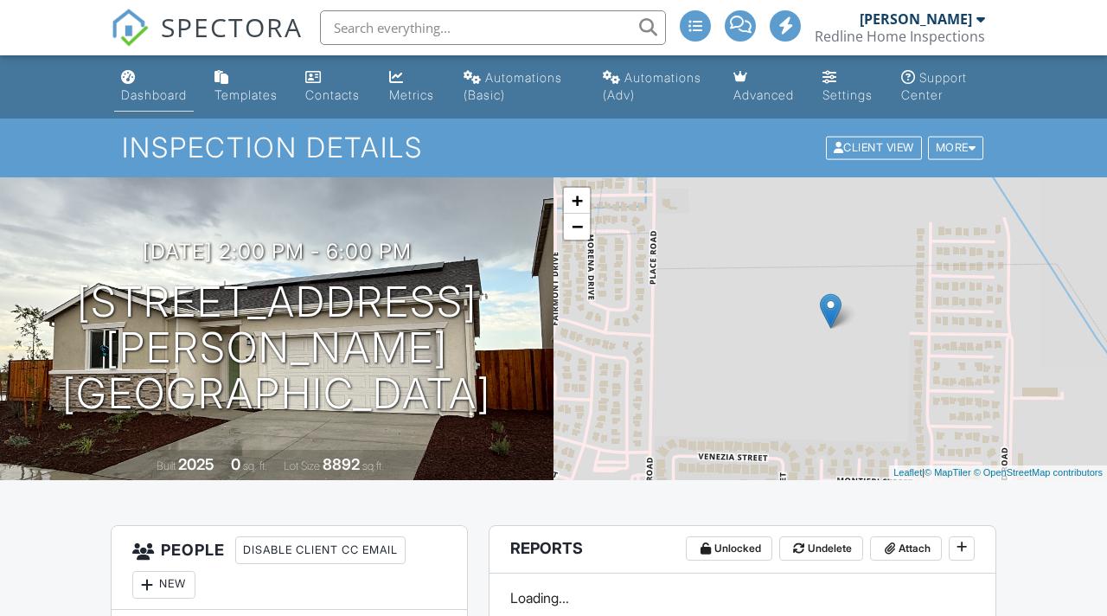
click at [133, 68] on link "Dashboard" at bounding box center [154, 86] width 80 height 49
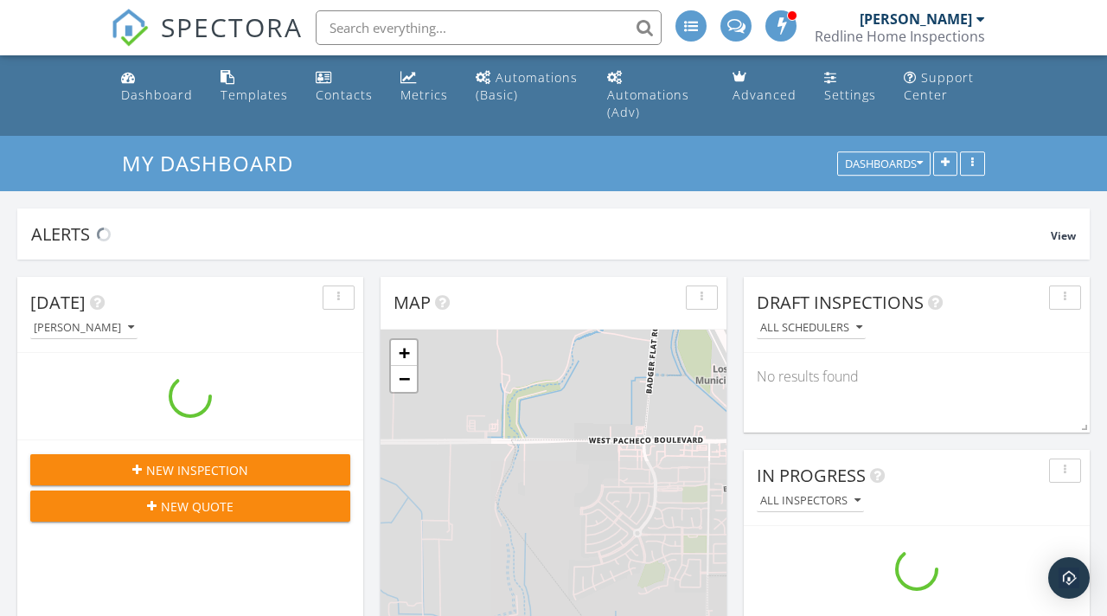
scroll to position [2008, 1108]
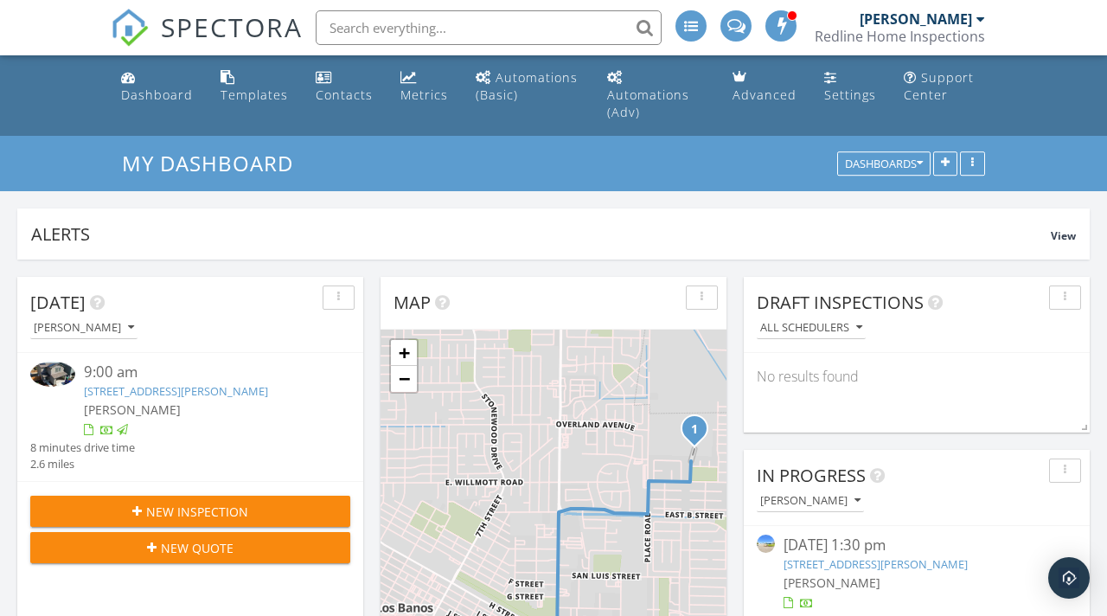
click at [201, 34] on span "SPECTORA" at bounding box center [232, 27] width 142 height 36
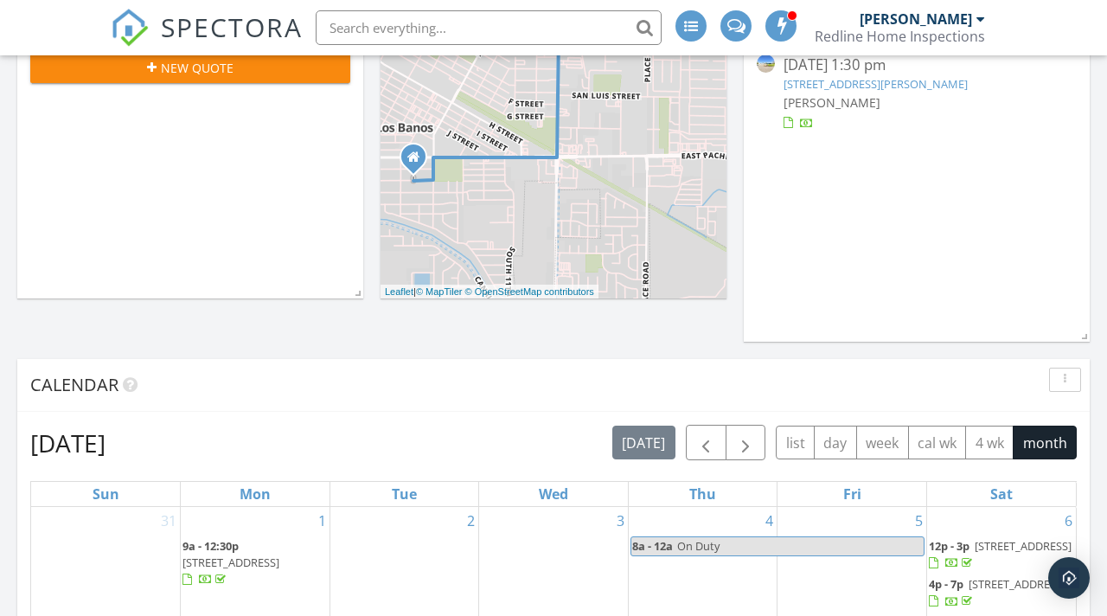
scroll to position [356, 0]
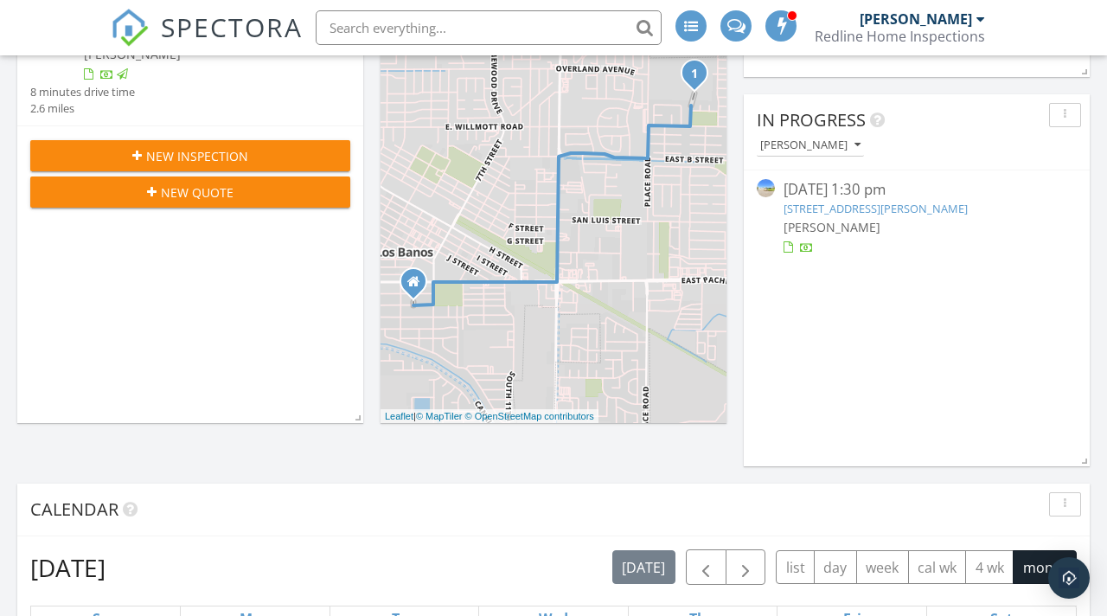
click at [192, 22] on span "SPECTORA" at bounding box center [232, 27] width 142 height 36
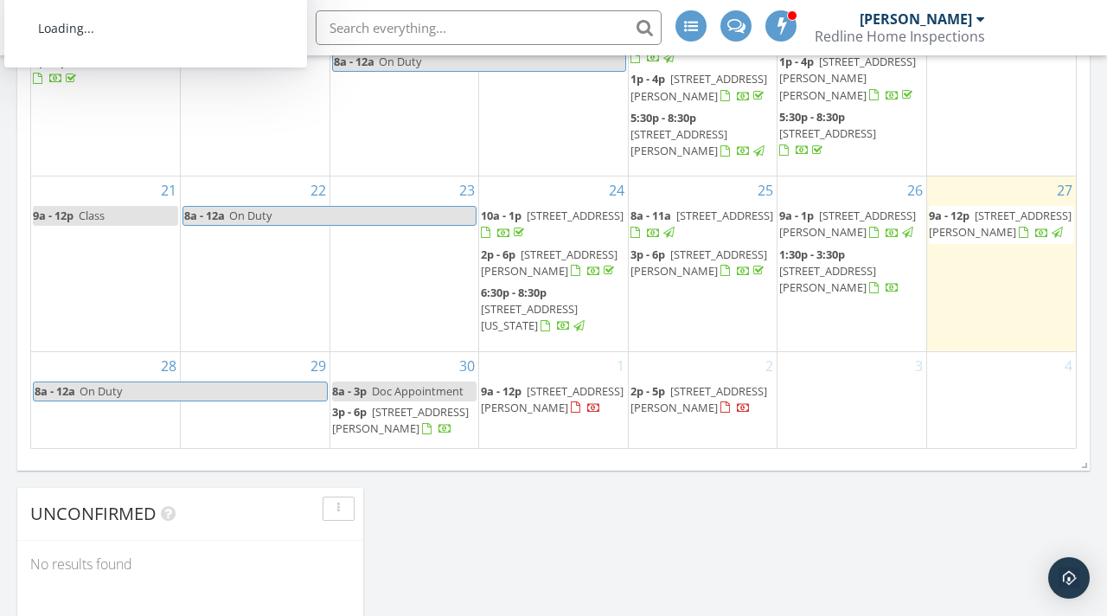
scroll to position [1218, 0]
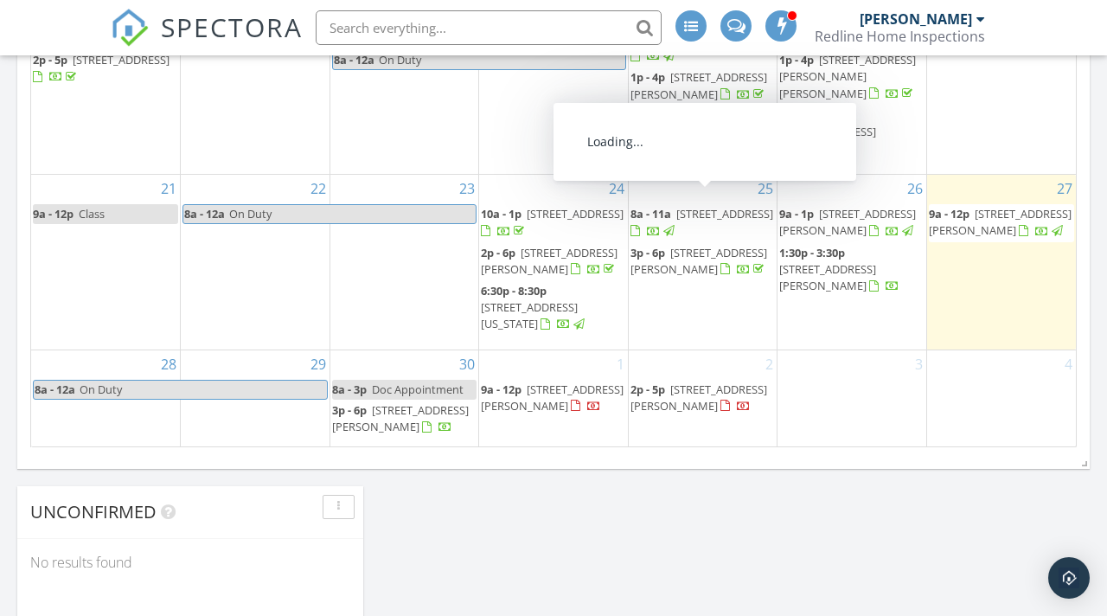
click at [709, 206] on span "[STREET_ADDRESS]" at bounding box center [725, 214] width 97 height 16
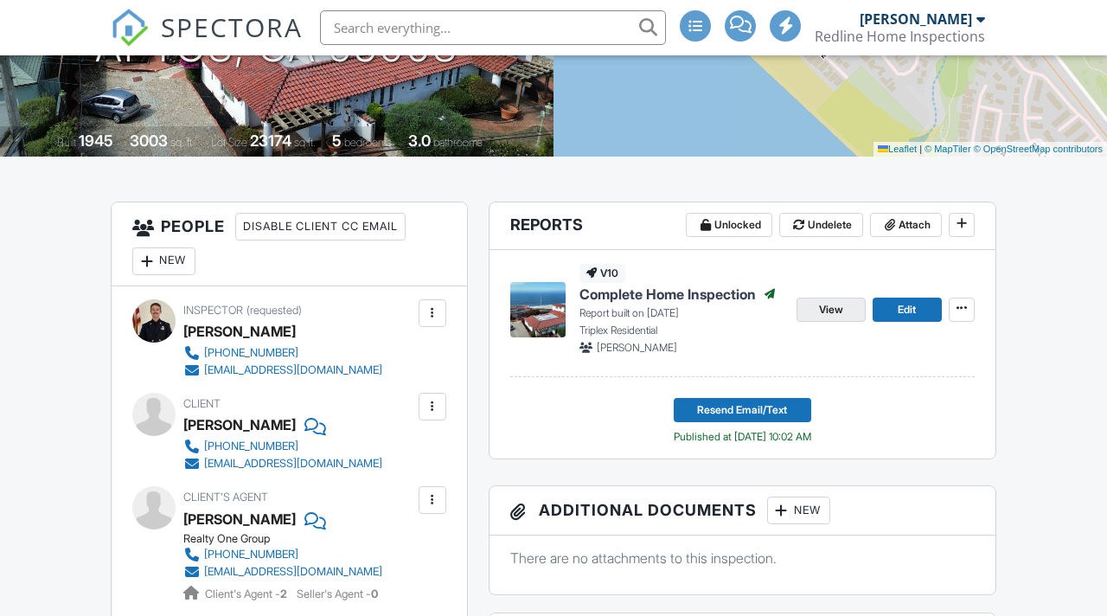
scroll to position [360, 0]
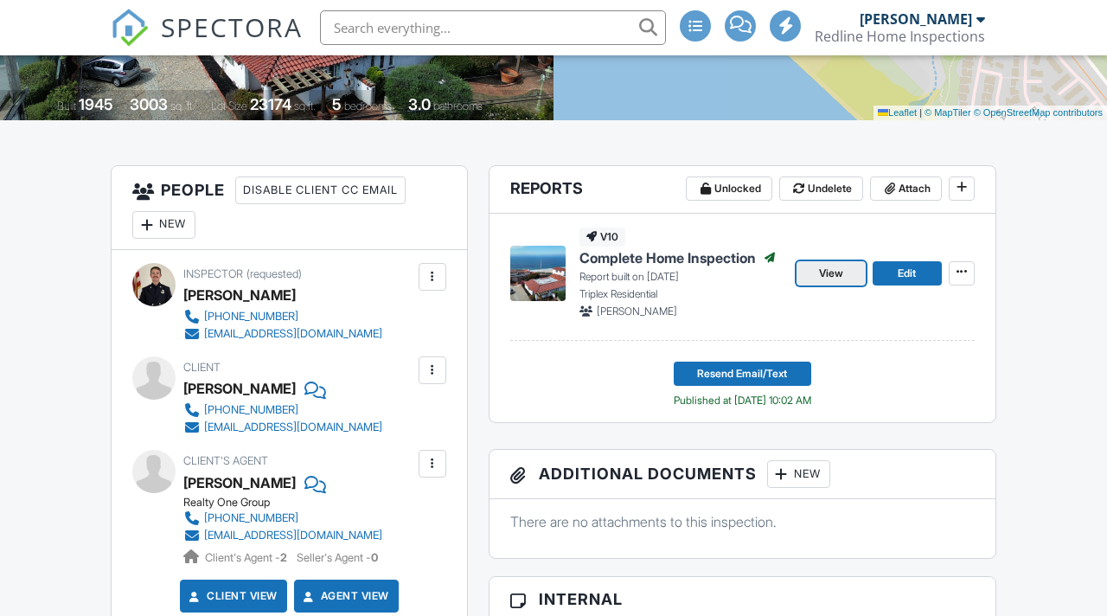
click at [832, 282] on span "View" at bounding box center [831, 273] width 24 height 17
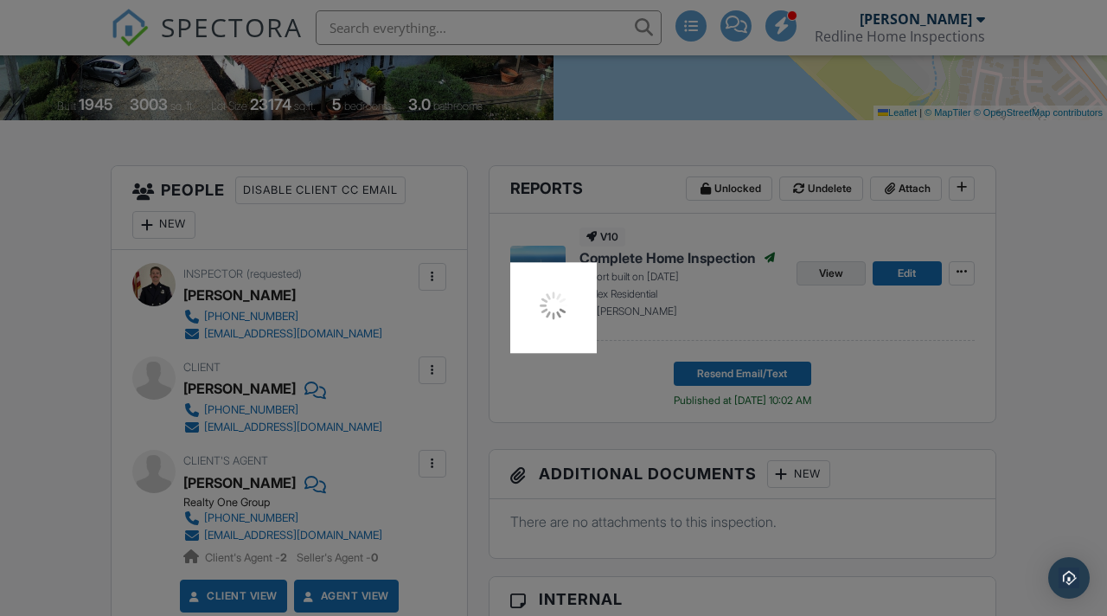
scroll to position [0, 0]
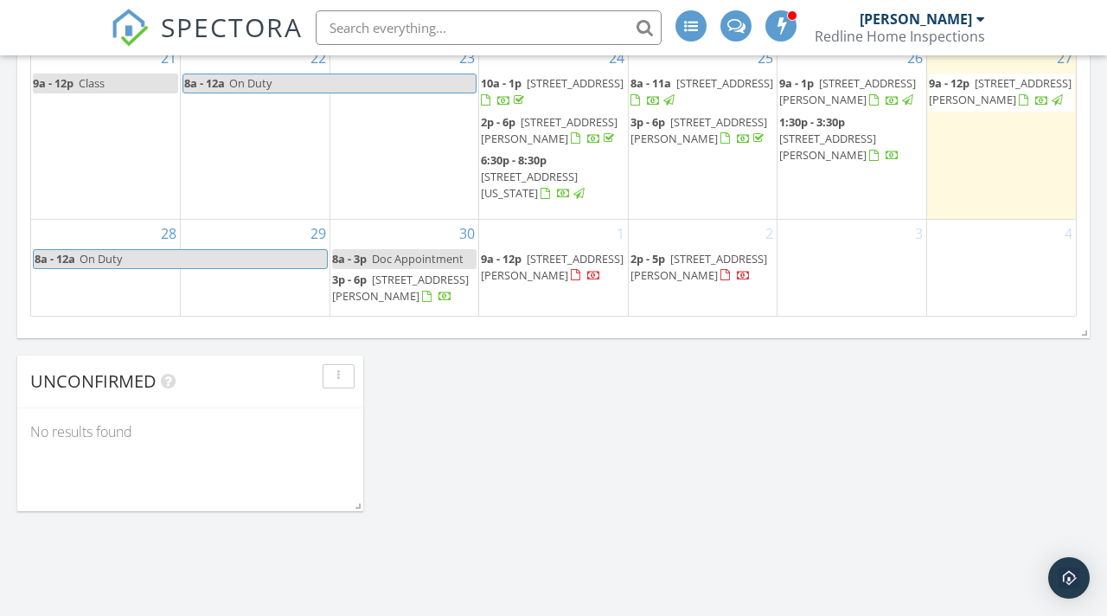
scroll to position [1363, 0]
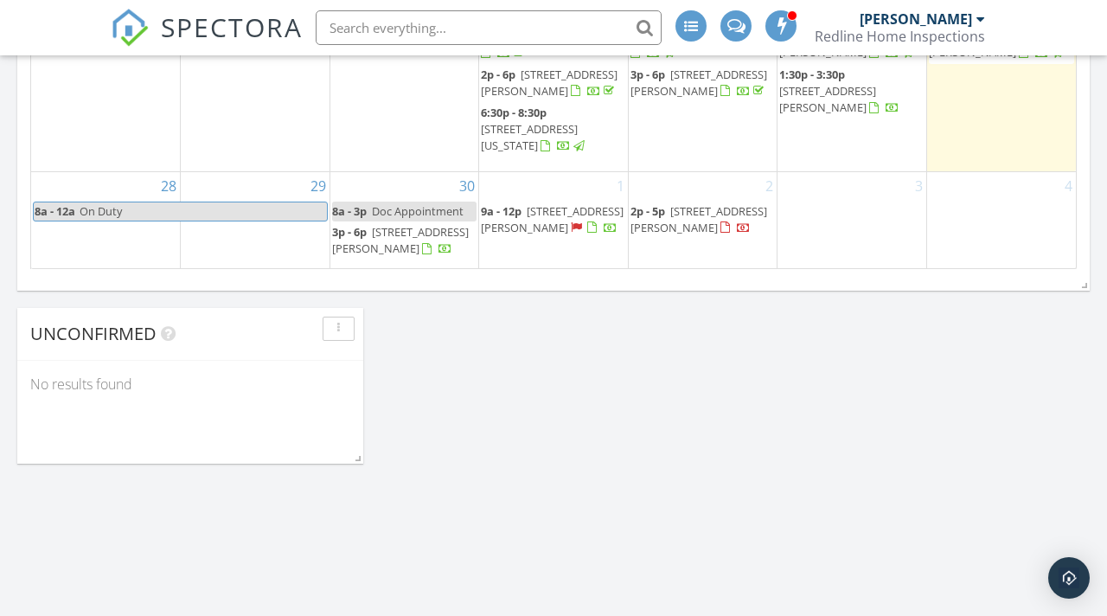
scroll to position [19, 0]
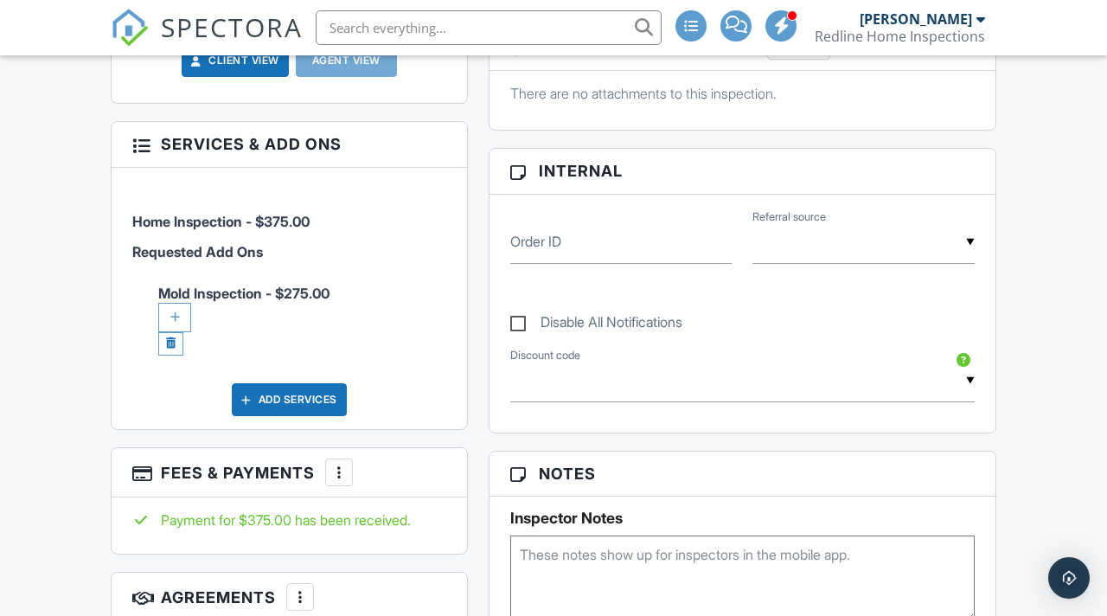
scroll to position [776, 0]
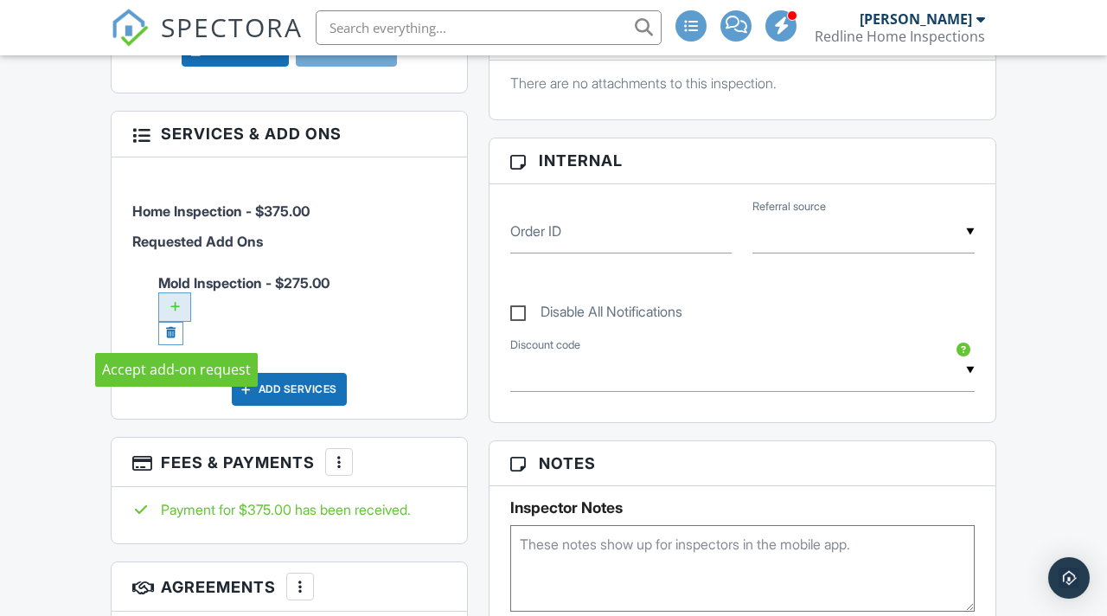
click at [174, 318] on div at bounding box center [174, 306] width 33 height 29
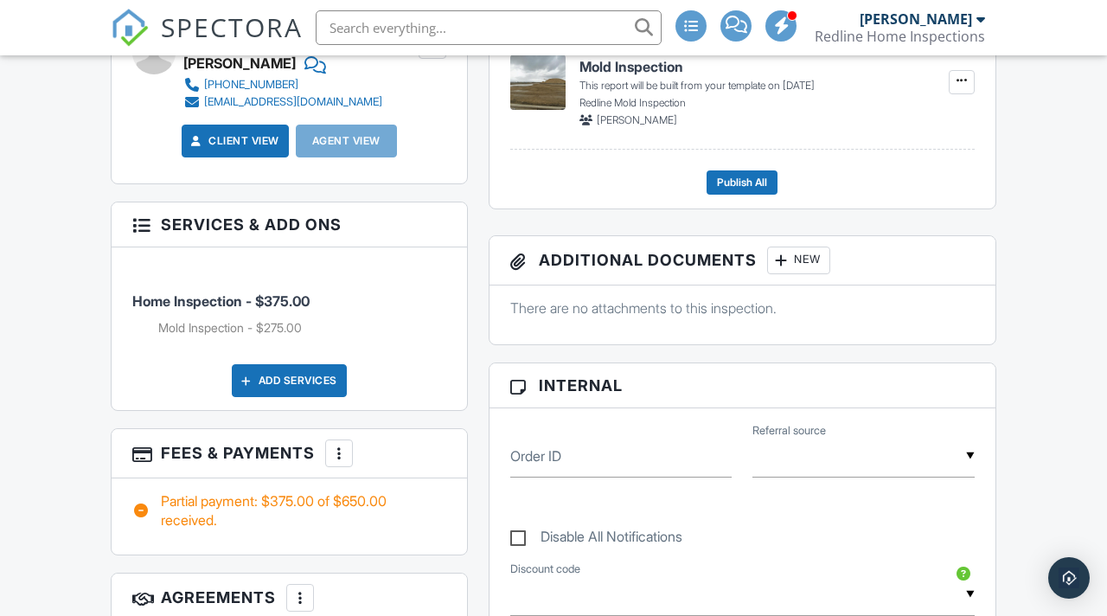
scroll to position [860, 0]
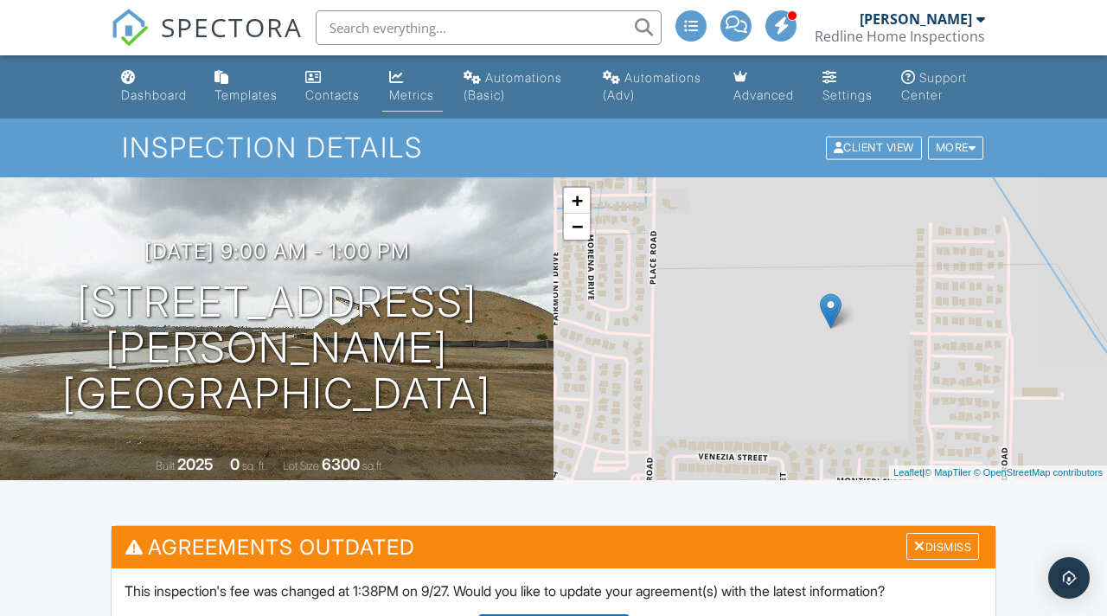
click at [414, 97] on div "Metrics" at bounding box center [411, 94] width 45 height 15
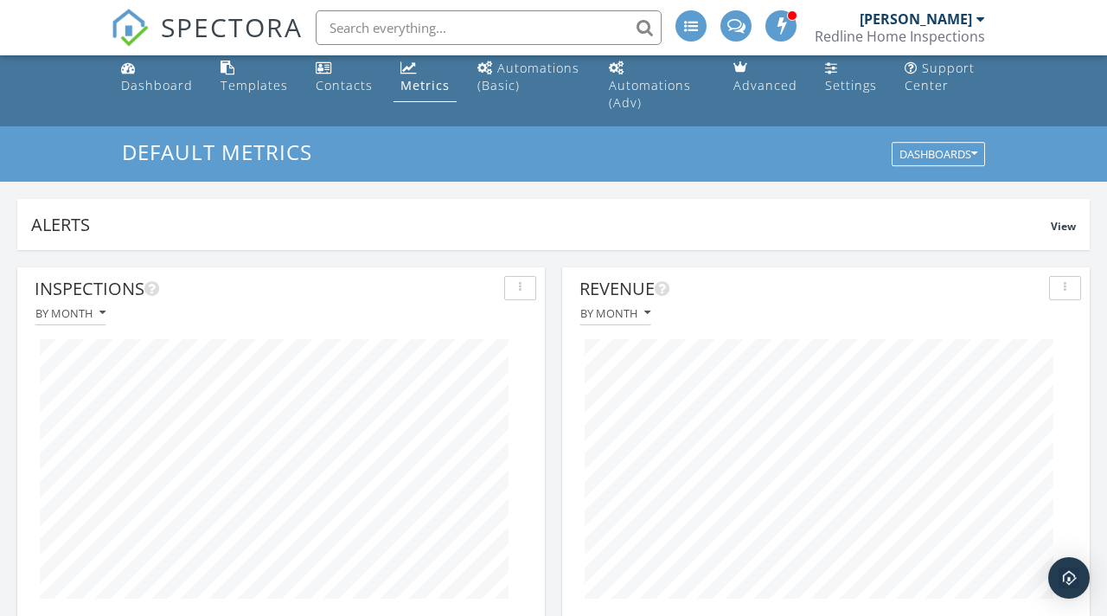
scroll to position [2, 0]
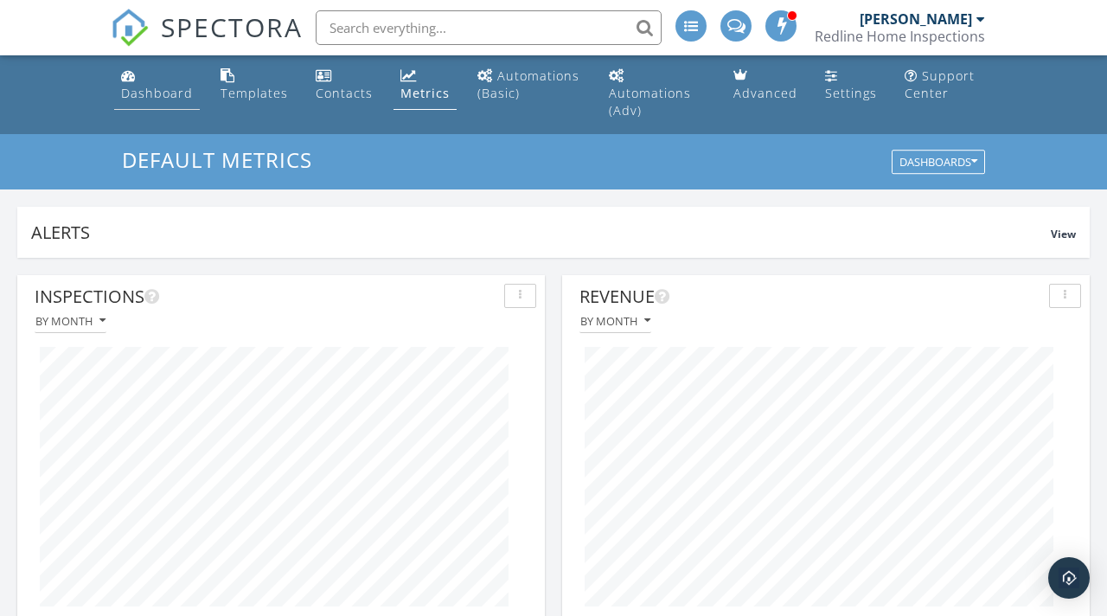
click at [163, 102] on link "Dashboard" at bounding box center [157, 85] width 86 height 49
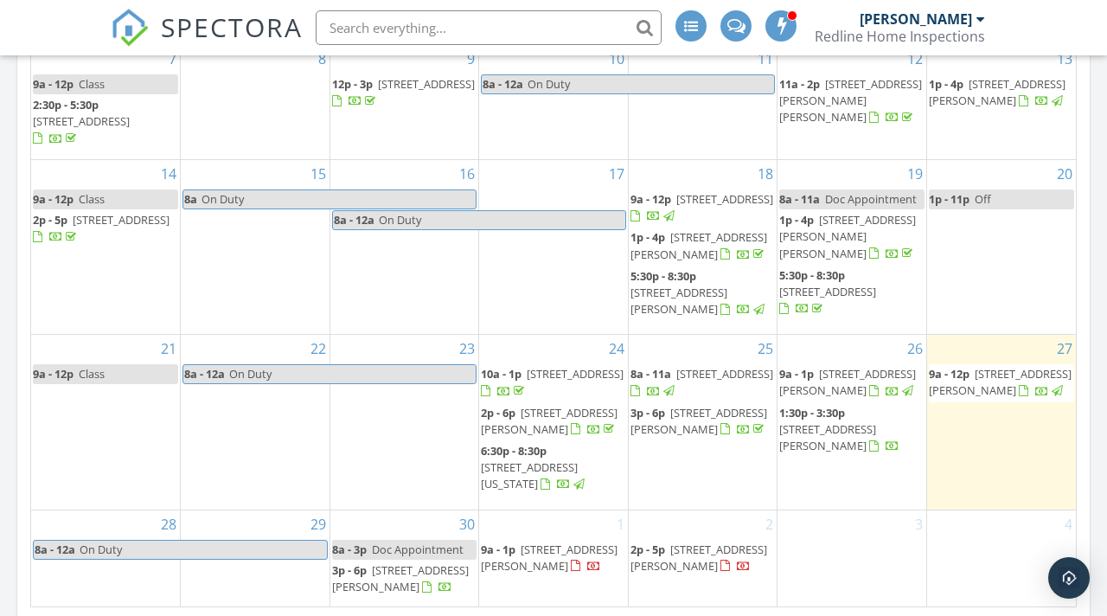
scroll to position [19, 0]
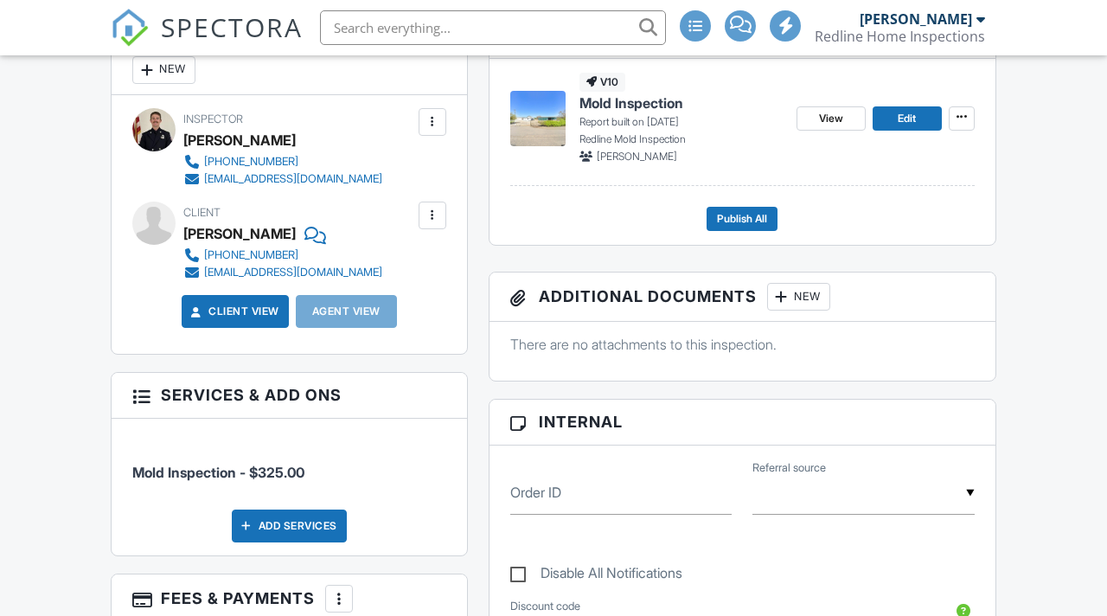
scroll to position [904, 0]
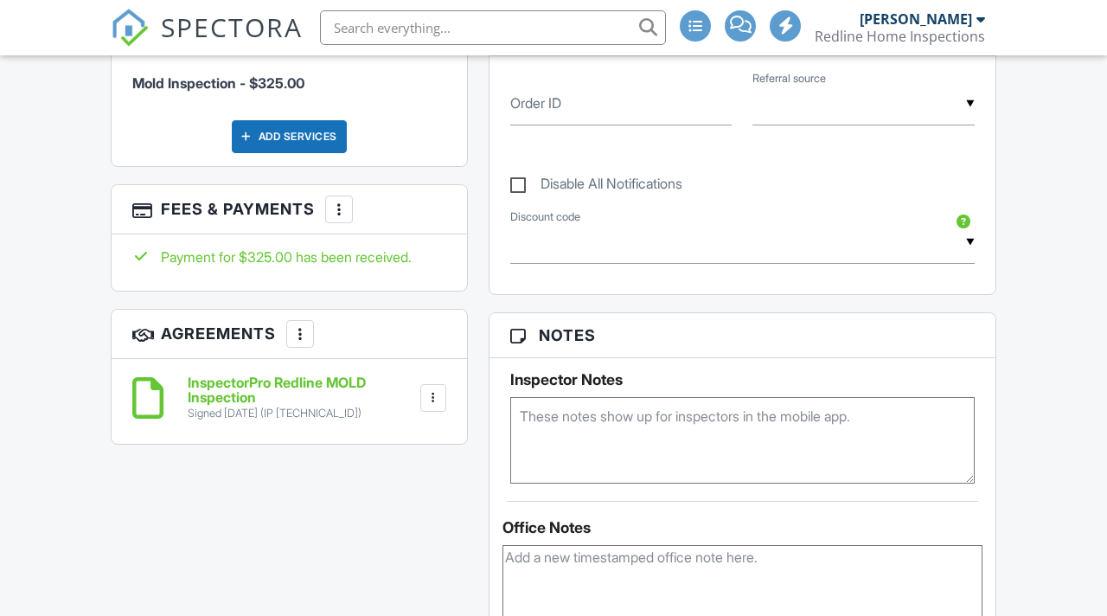
click at [336, 218] on div at bounding box center [338, 209] width 17 height 17
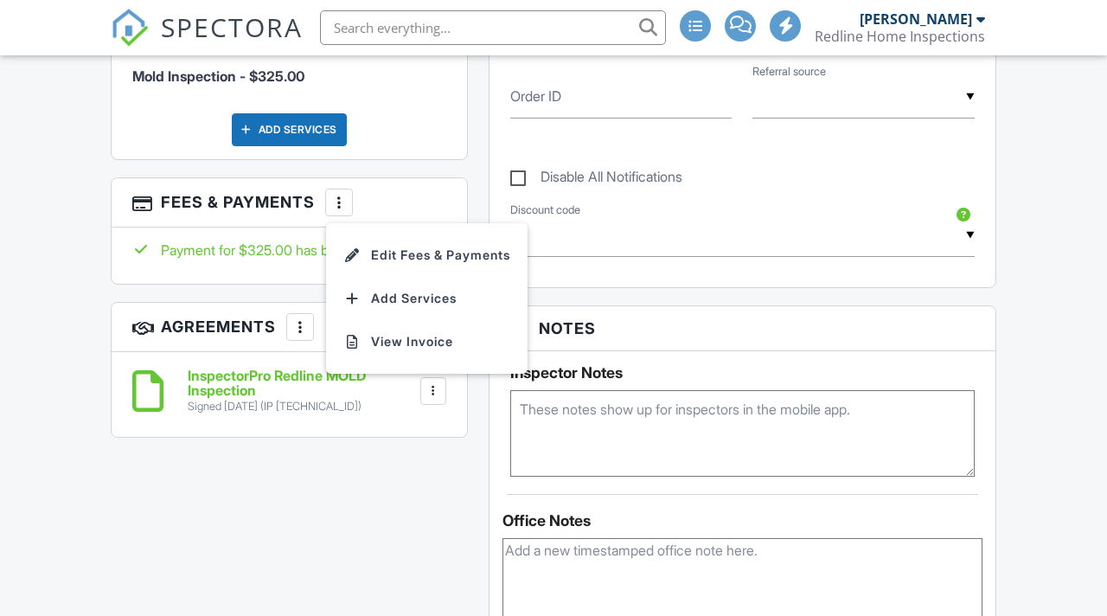
scroll to position [0, 0]
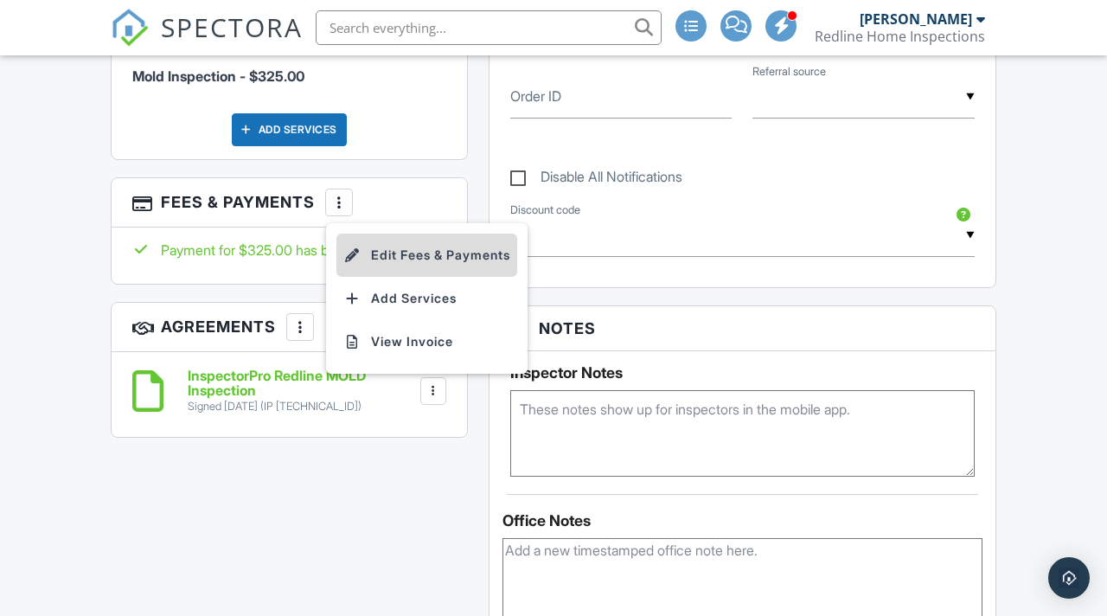
click at [375, 273] on li "Edit Fees & Payments" at bounding box center [427, 255] width 181 height 43
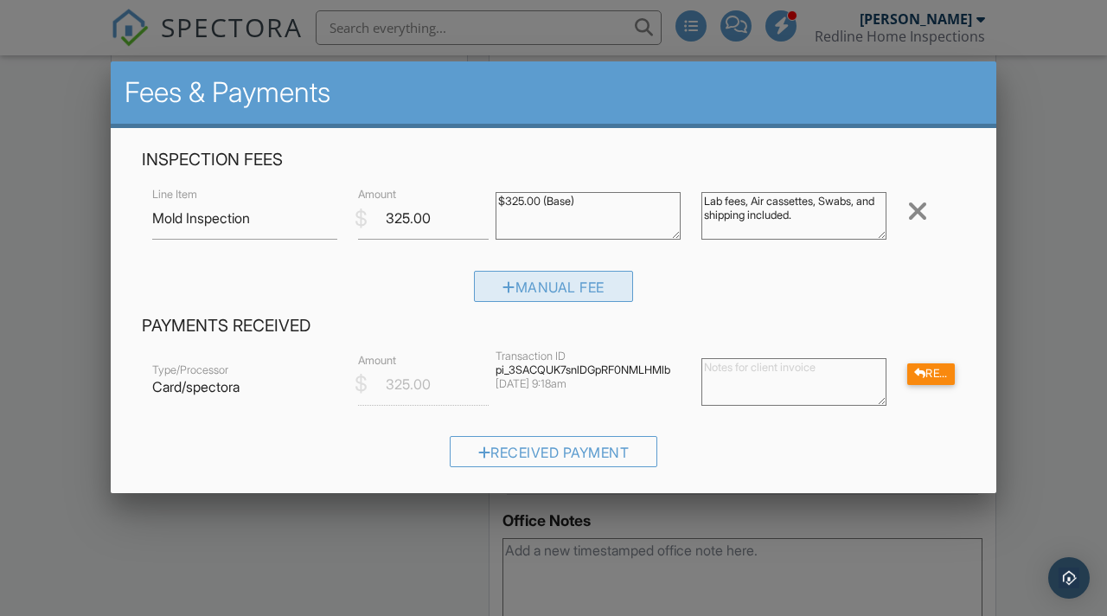
click at [556, 273] on div "Manual Fee" at bounding box center [553, 286] width 159 height 31
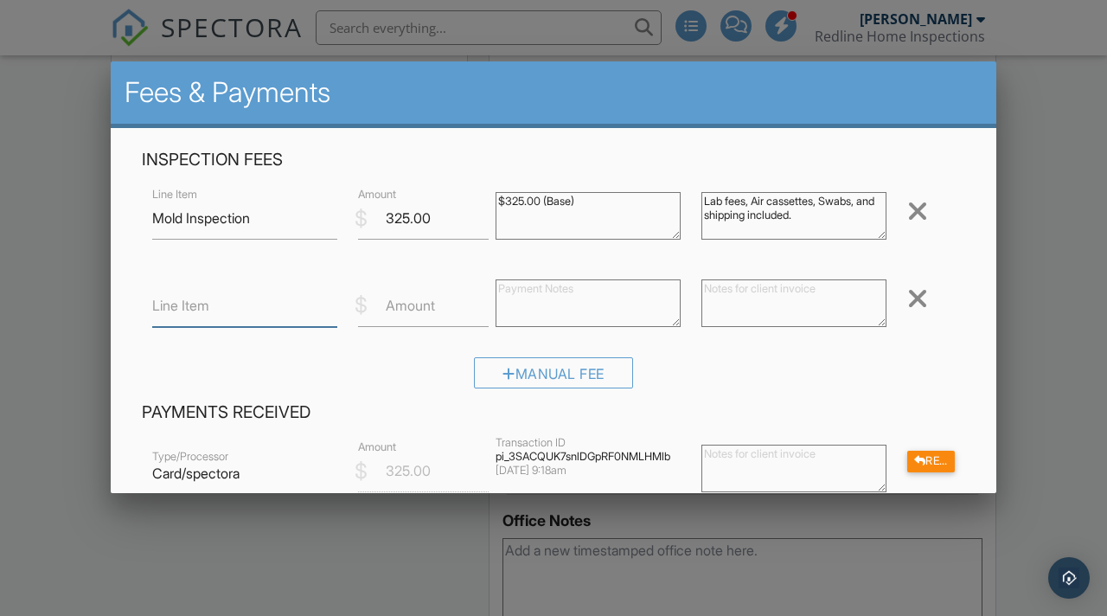
click at [260, 308] on input "Line Item" at bounding box center [244, 306] width 185 height 42
type input "Additional Swab Sample"
click at [404, 305] on label "Amount" at bounding box center [410, 305] width 49 height 19
click at [404, 305] on input "Amount" at bounding box center [423, 306] width 131 height 42
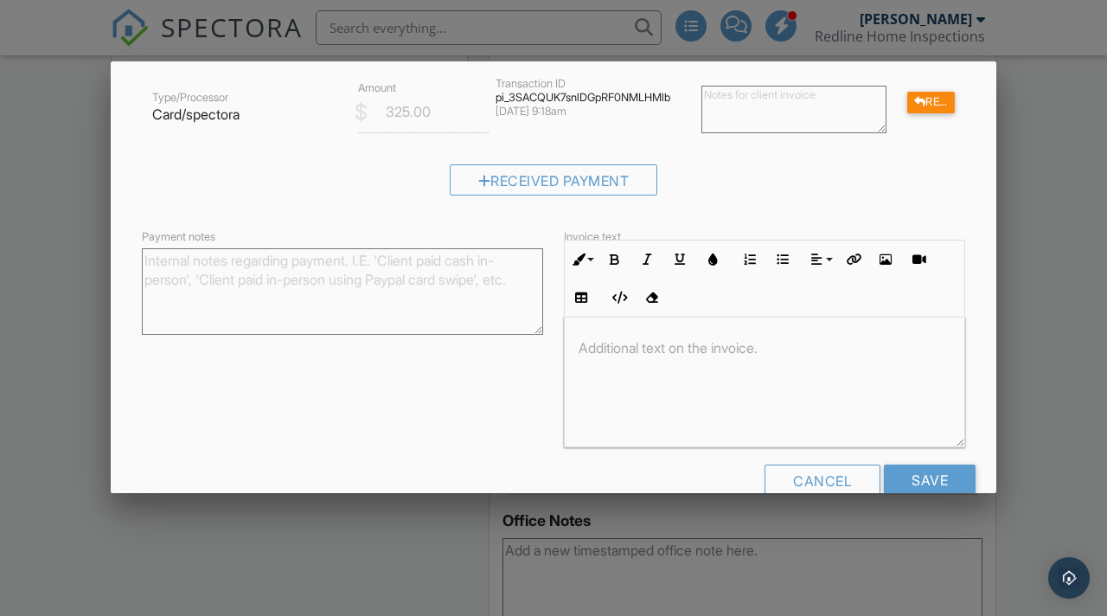
scroll to position [396, 0]
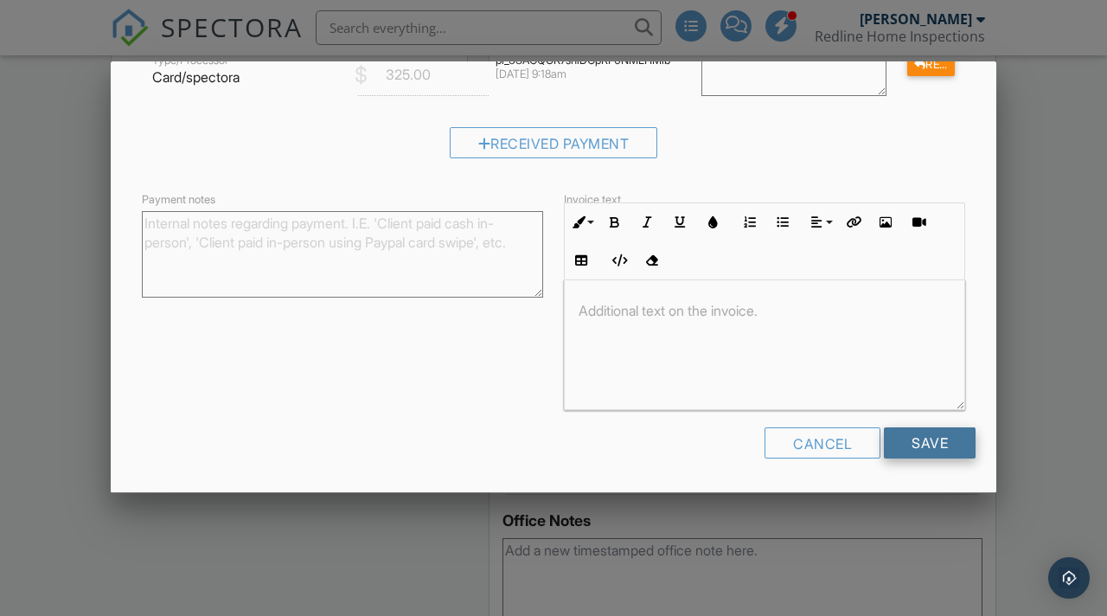
type input "75.00"
click at [907, 441] on input "Save" at bounding box center [930, 442] width 92 height 31
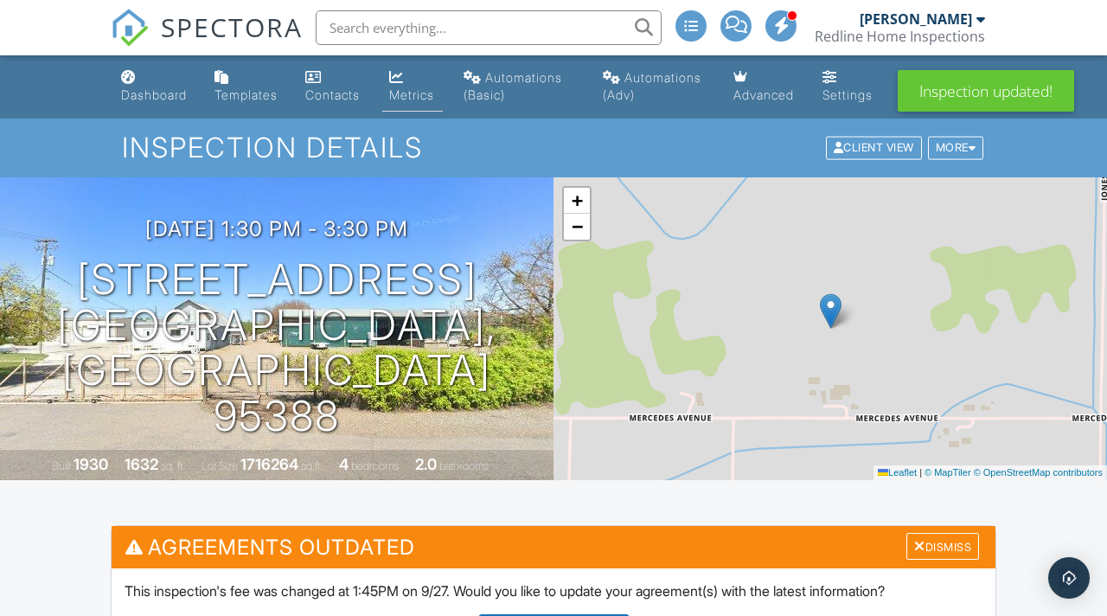
click at [404, 79] on div "Metrics" at bounding box center [396, 77] width 15 height 14
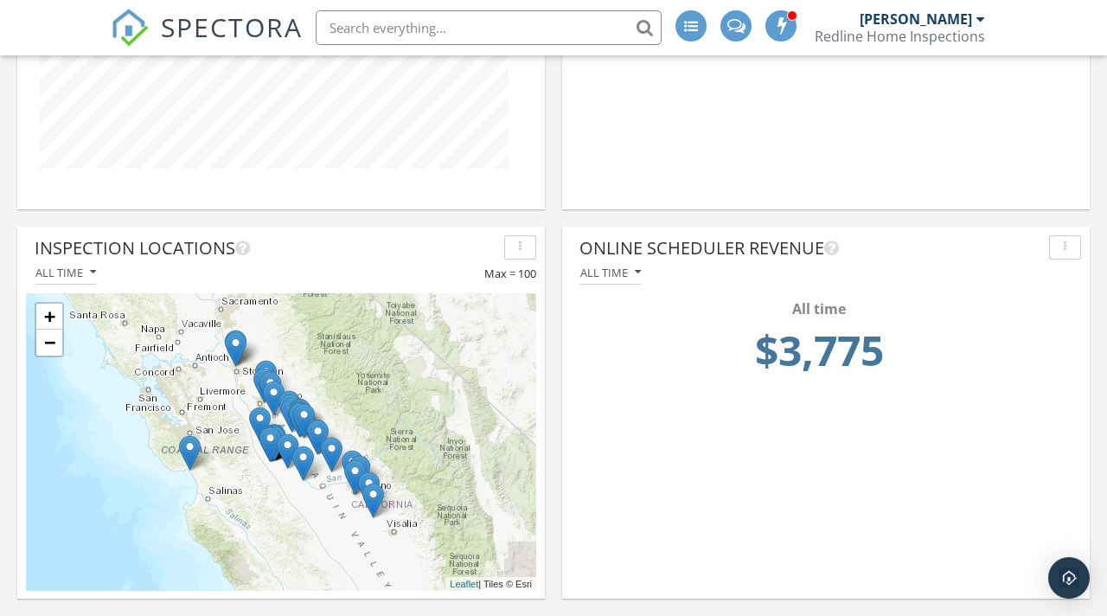
scroll to position [1219, 0]
